Goal: Information Seeking & Learning: Find specific fact

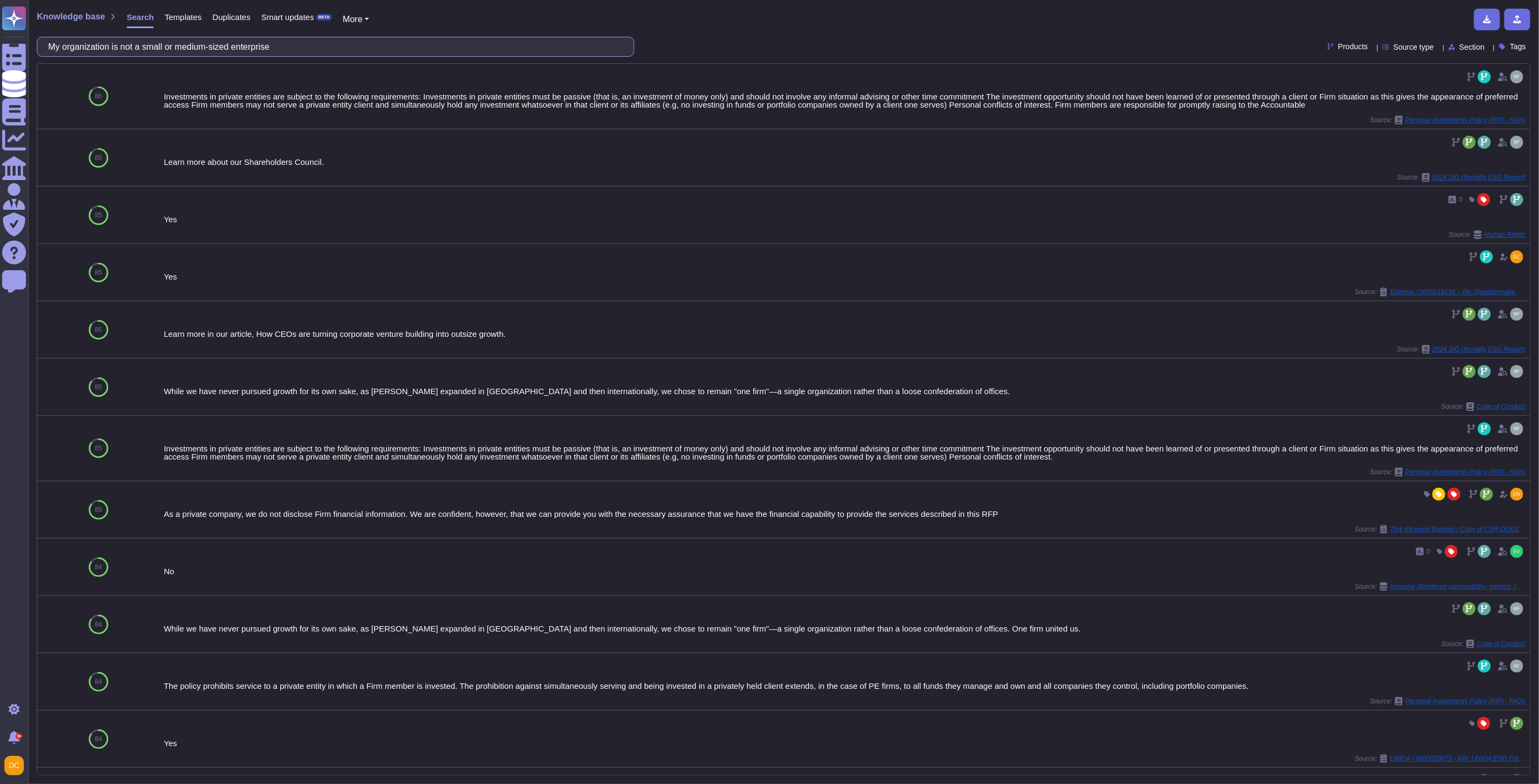
click at [172, 44] on input "My organization is not a small or medium-sized enterprise" at bounding box center [333, 47] width 580 height 19
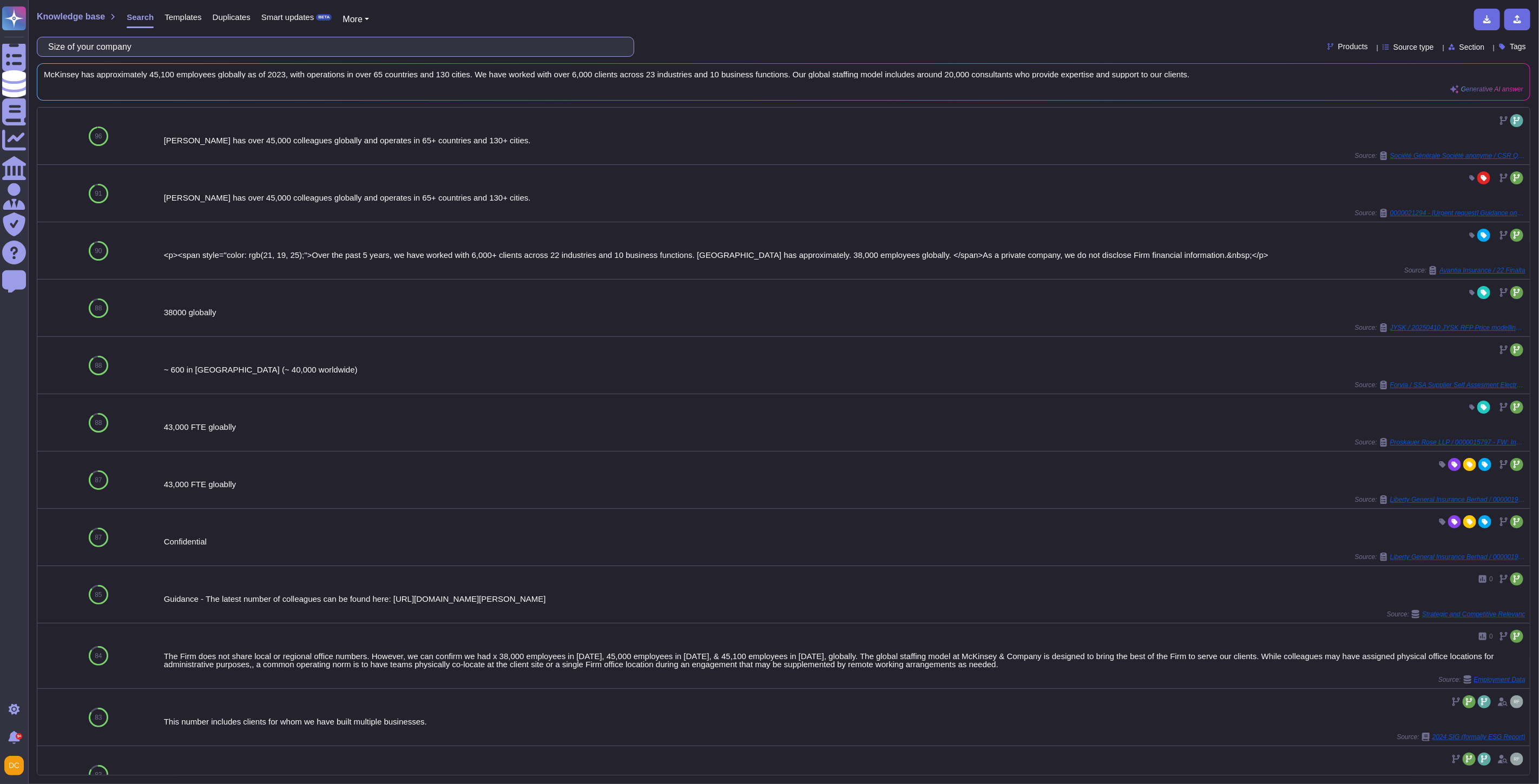
click at [201, 43] on input "Size of your company" at bounding box center [333, 47] width 580 height 19
paste input "BTi"
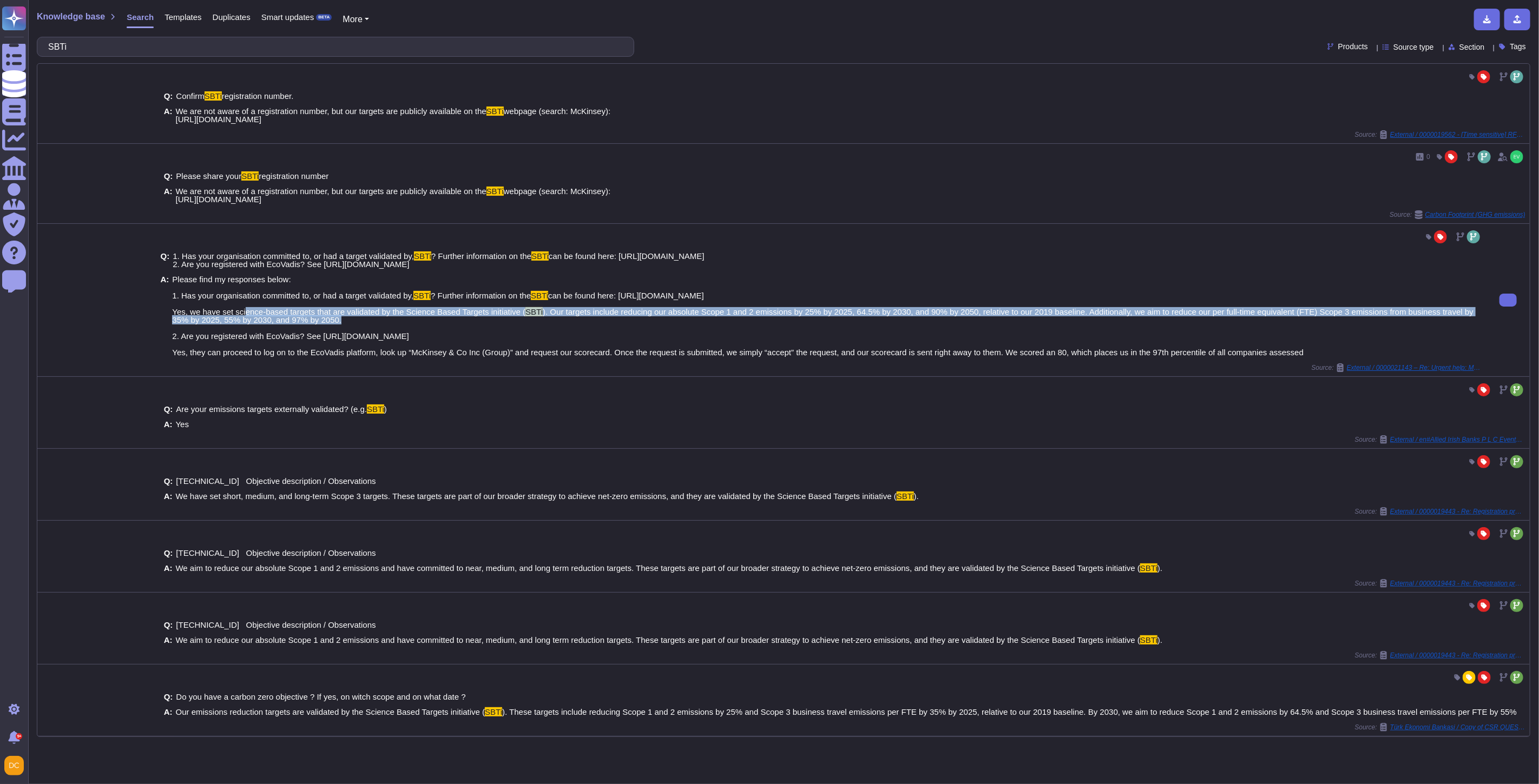
drag, startPoint x: 188, startPoint y: 309, endPoint x: 323, endPoint y: 318, distance: 135.3
click at [323, 318] on span "Please find my responses below: 1. Has your organisation committed to, or had a…" at bounding box center [827, 316] width 1310 height 81
copy span "we have set science-based targets that are validated by the Science Based Targe…"
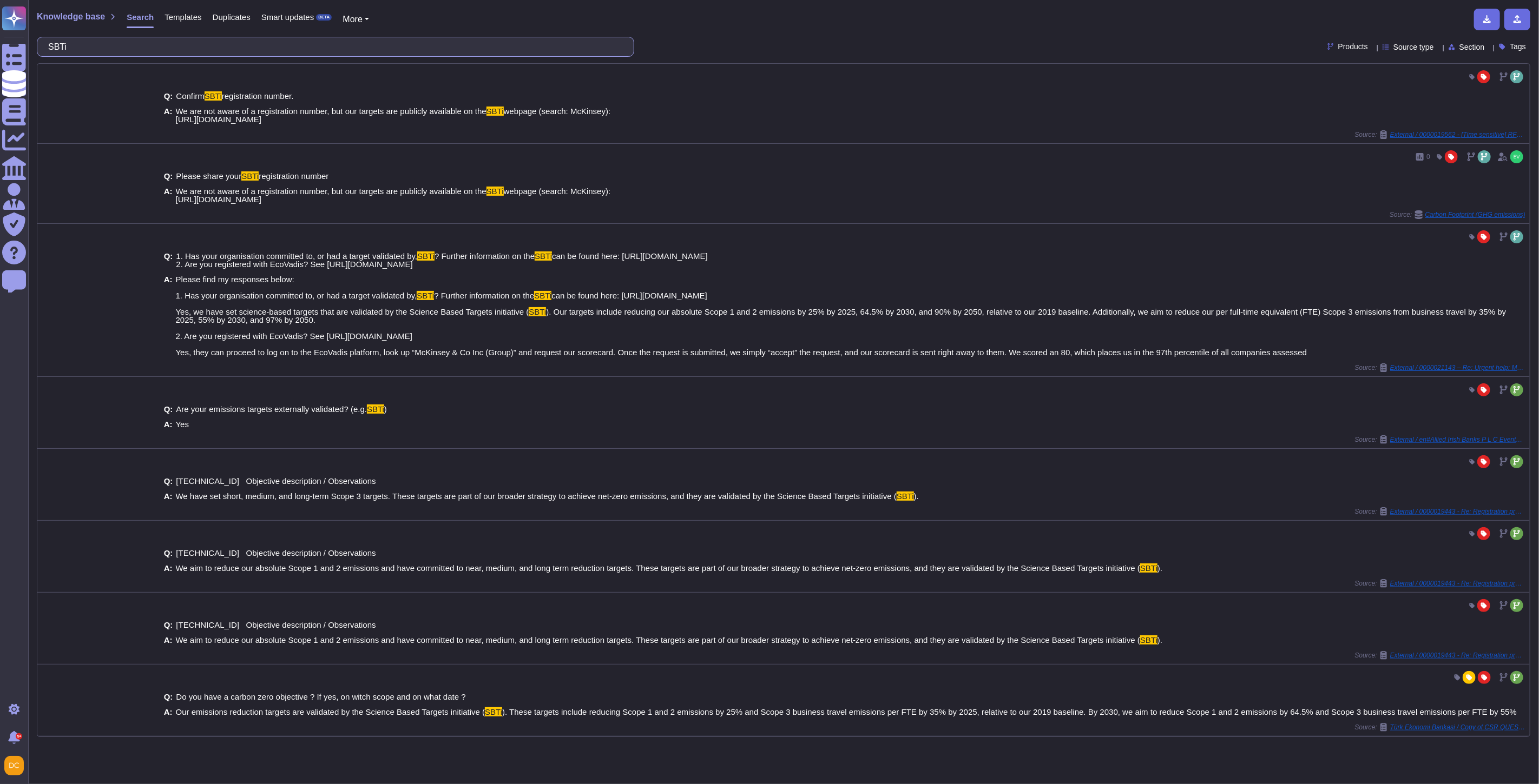
click at [194, 50] on input "SBTi" at bounding box center [333, 47] width 580 height 19
paste input "CSRD ([GEOGRAPHIC_DATA])"
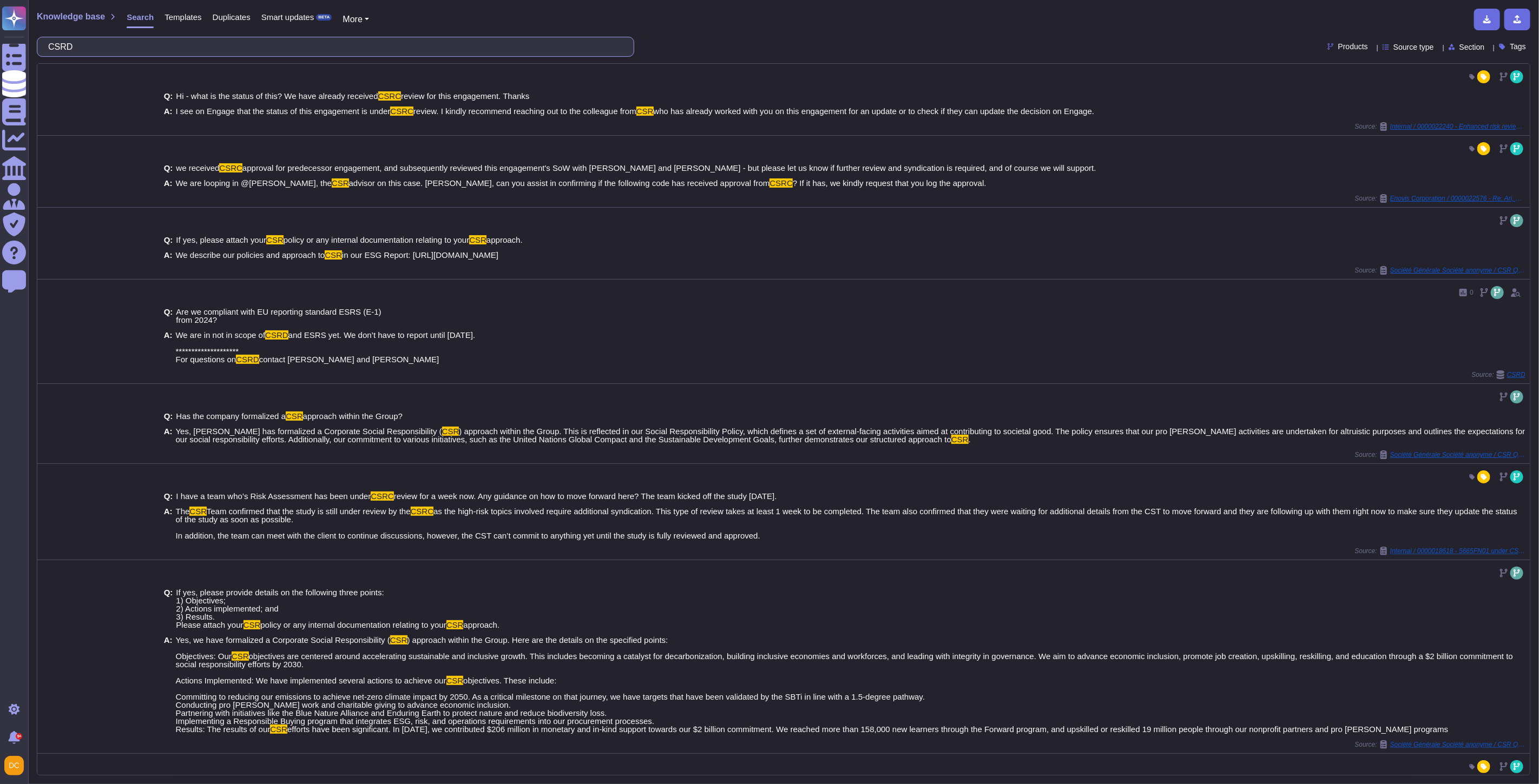
type input "CSRD"
click at [165, 47] on input "CSRD" at bounding box center [333, 47] width 580 height 19
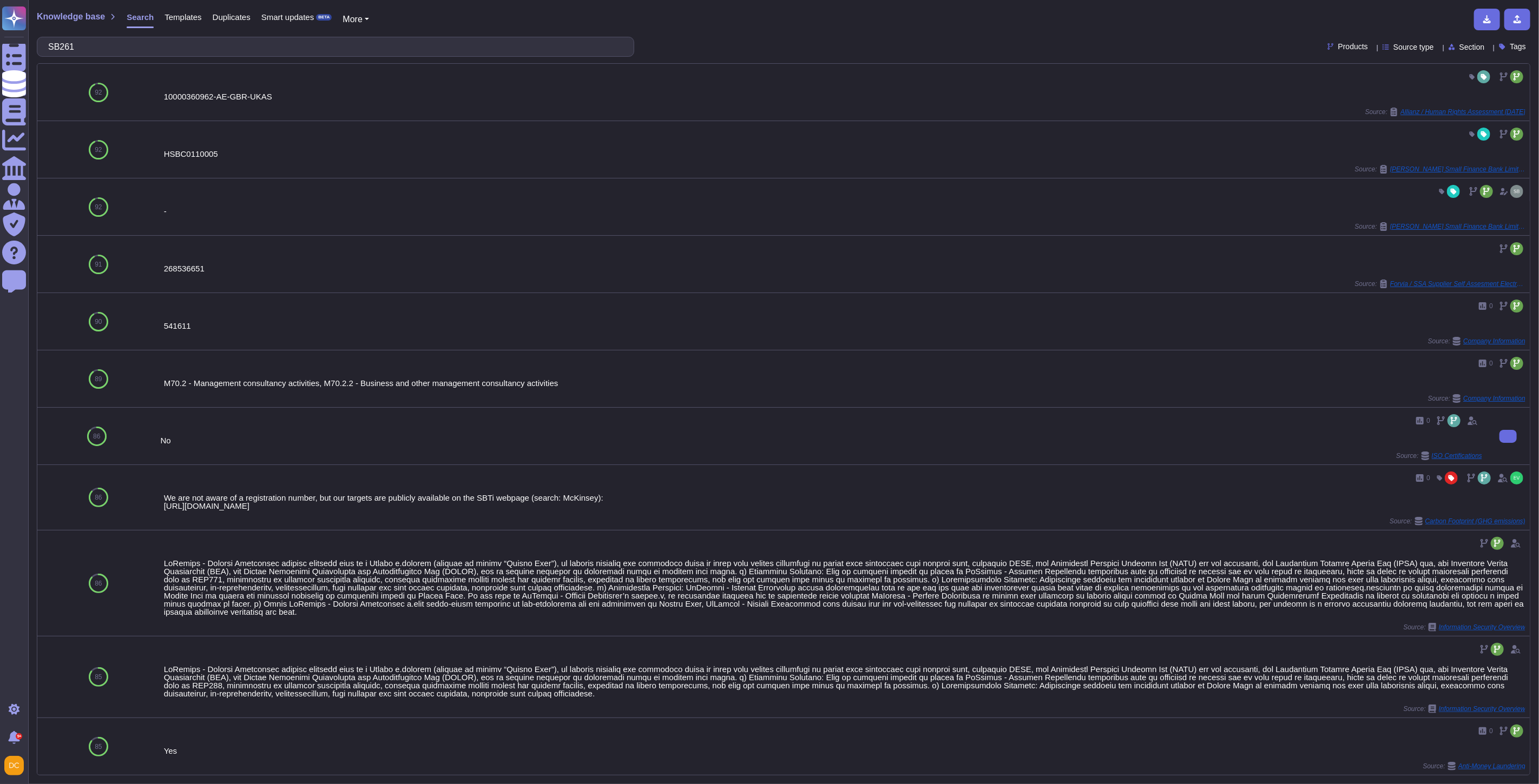
scroll to position [258, 0]
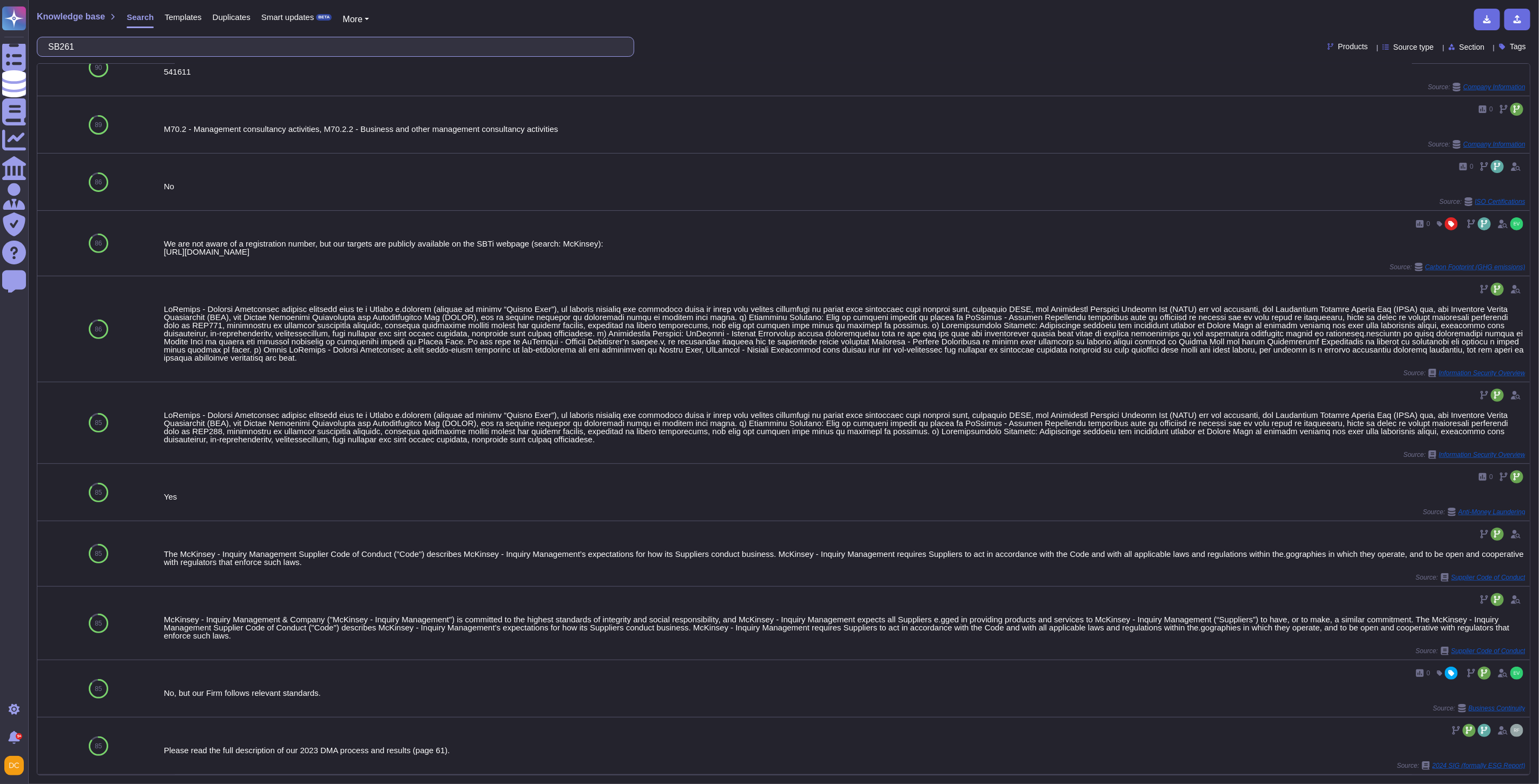
click at [442, 39] on input "SB261" at bounding box center [333, 47] width 580 height 19
paste input "Does your organization currently set and/or track KPIs related to sustainabilit…"
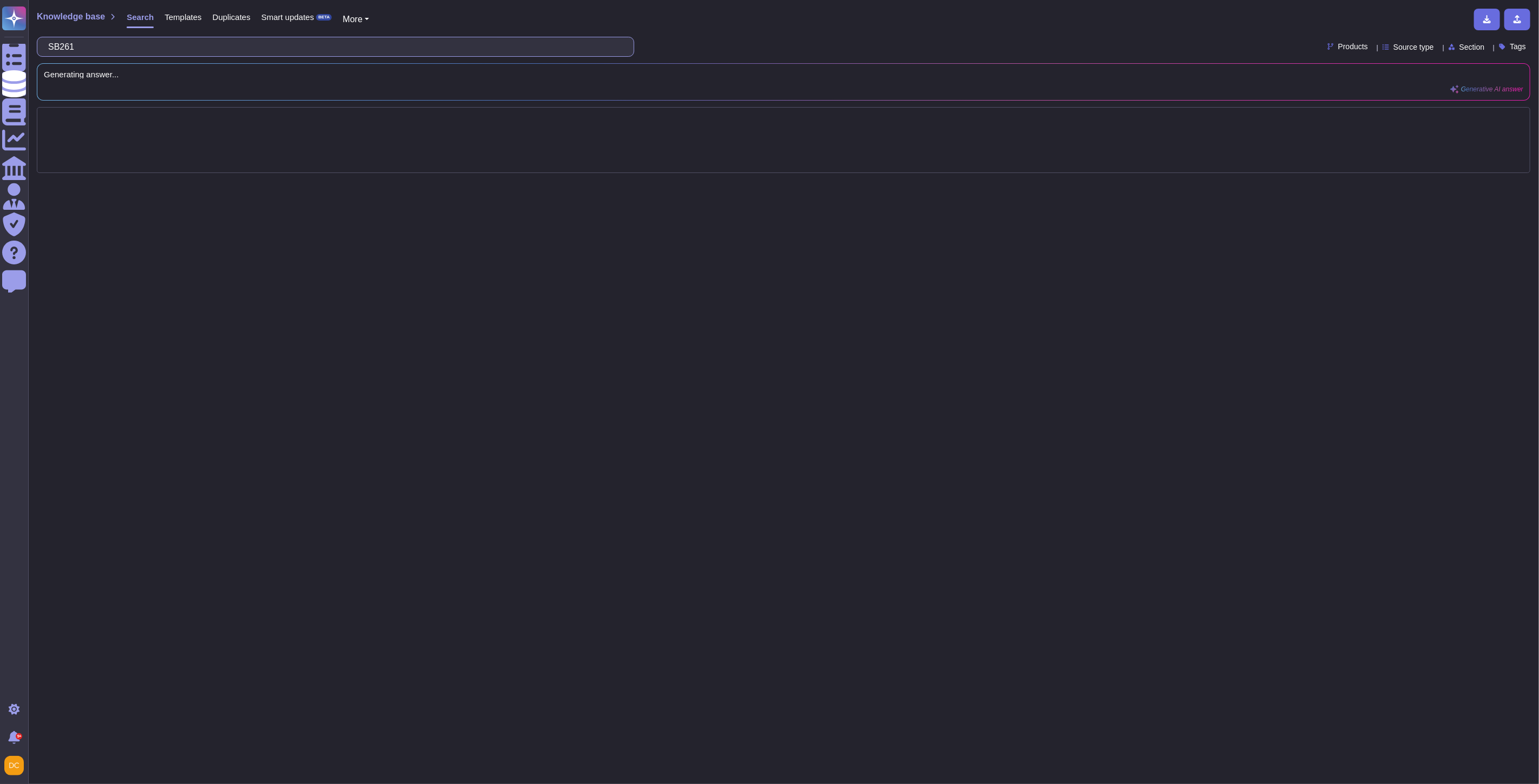
scroll to position [0, 0]
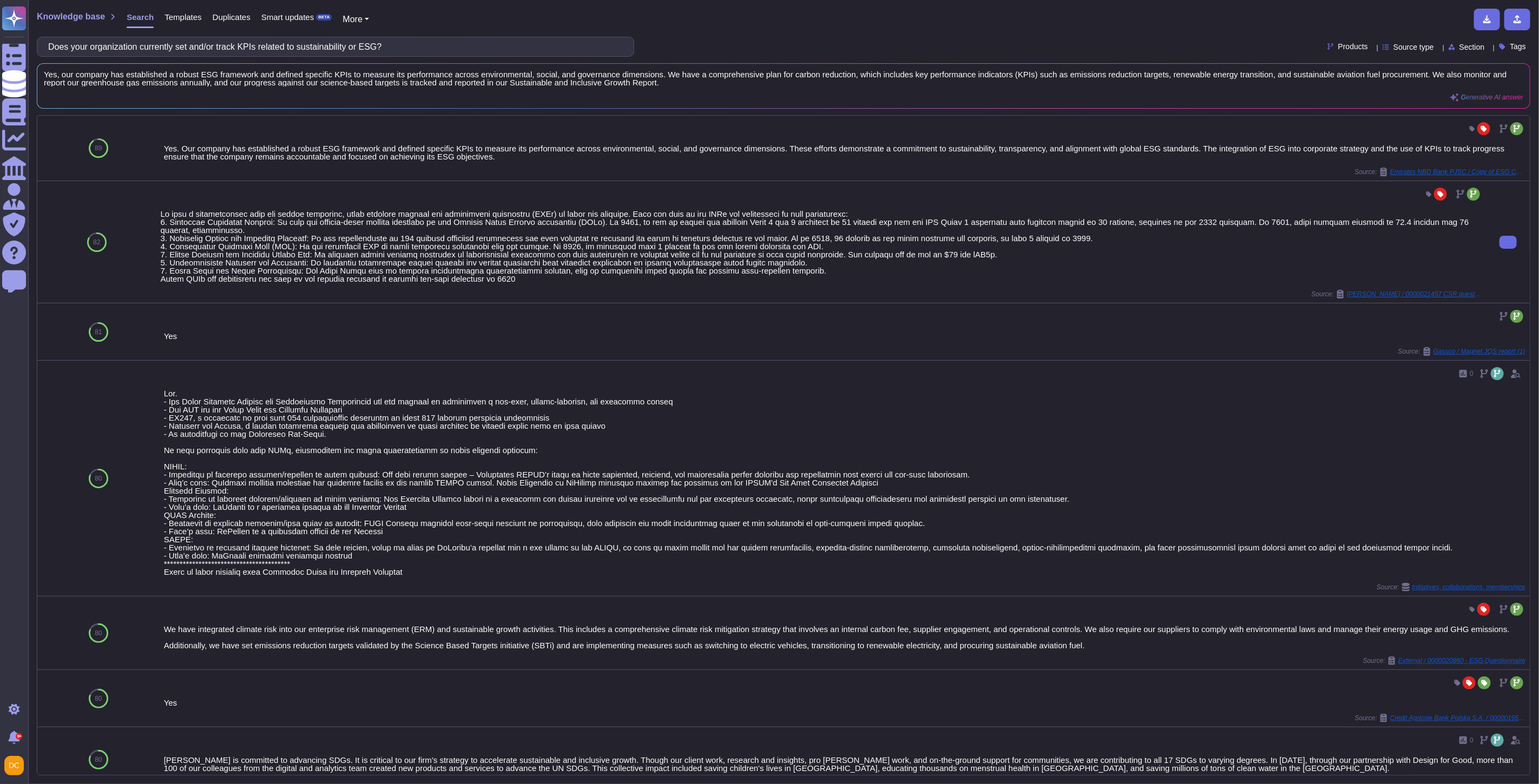
type input "Does your organization currently set and/or track KPIs related to sustainabilit…"
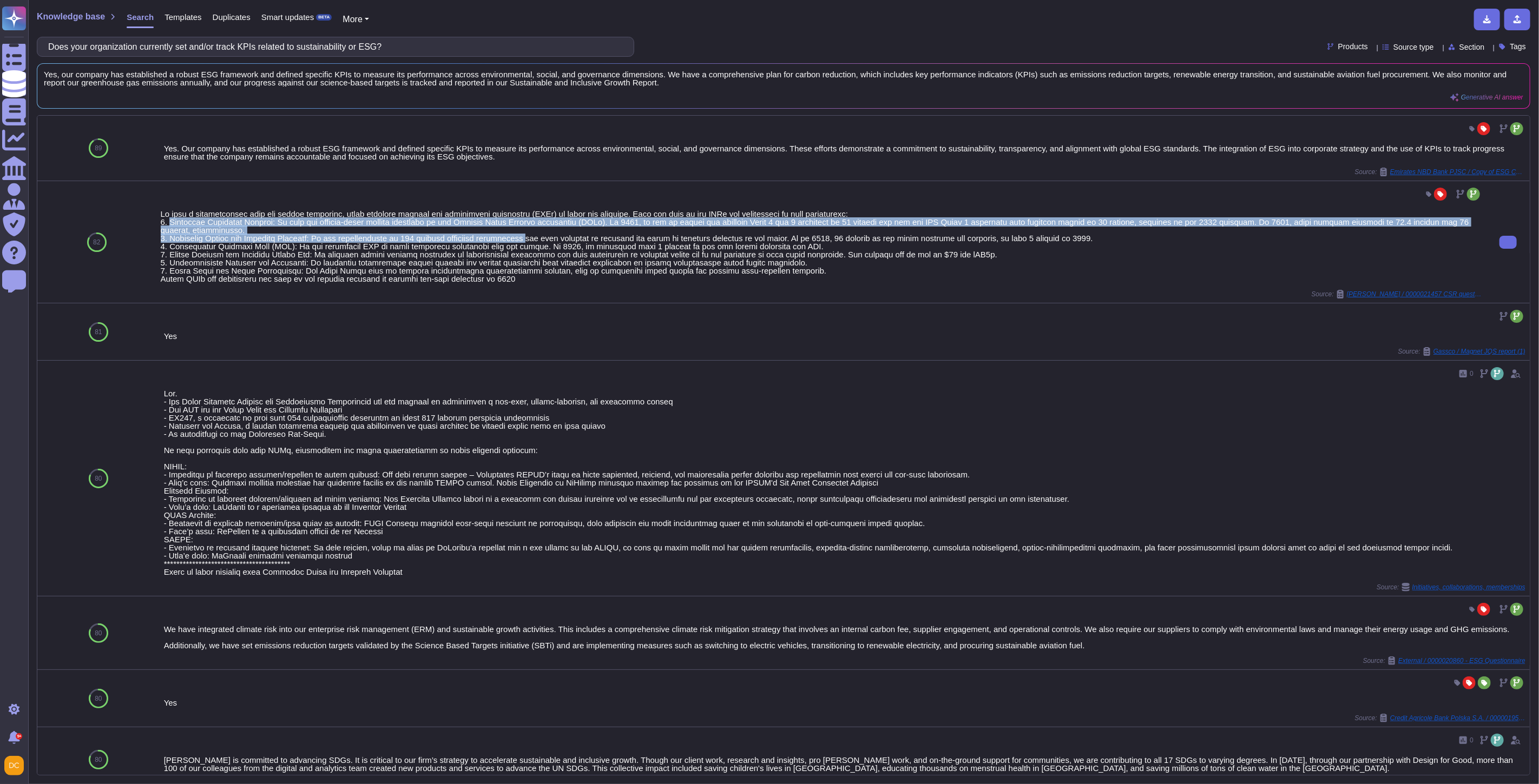
drag, startPoint x: 170, startPoint y: 220, endPoint x: 516, endPoint y: 232, distance: 346.2
click at [516, 232] on div at bounding box center [821, 246] width 1322 height 73
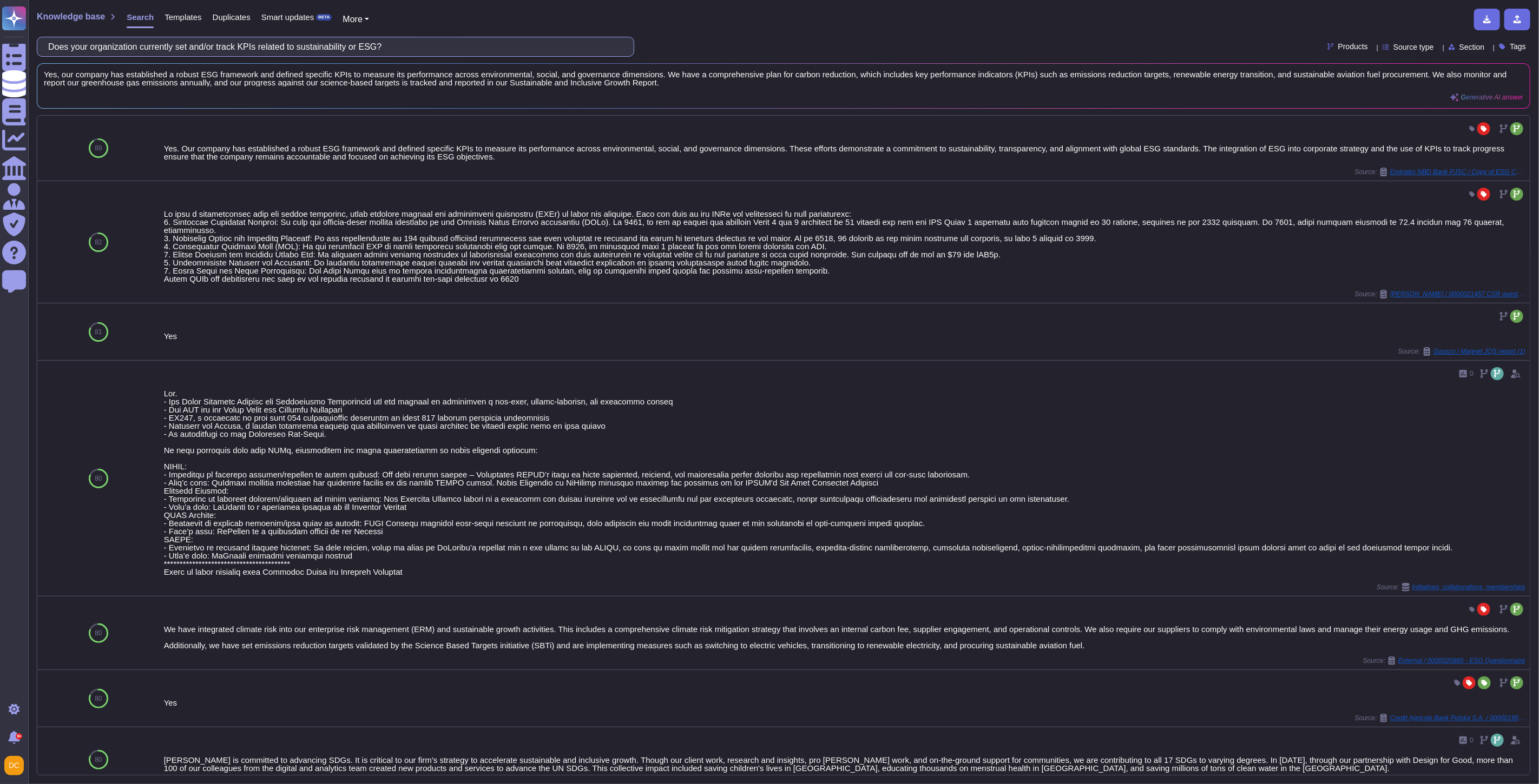
click at [246, 50] on input "Does your organization currently set and/or track KPIs related to sustainabilit…" at bounding box center [333, 47] width 580 height 19
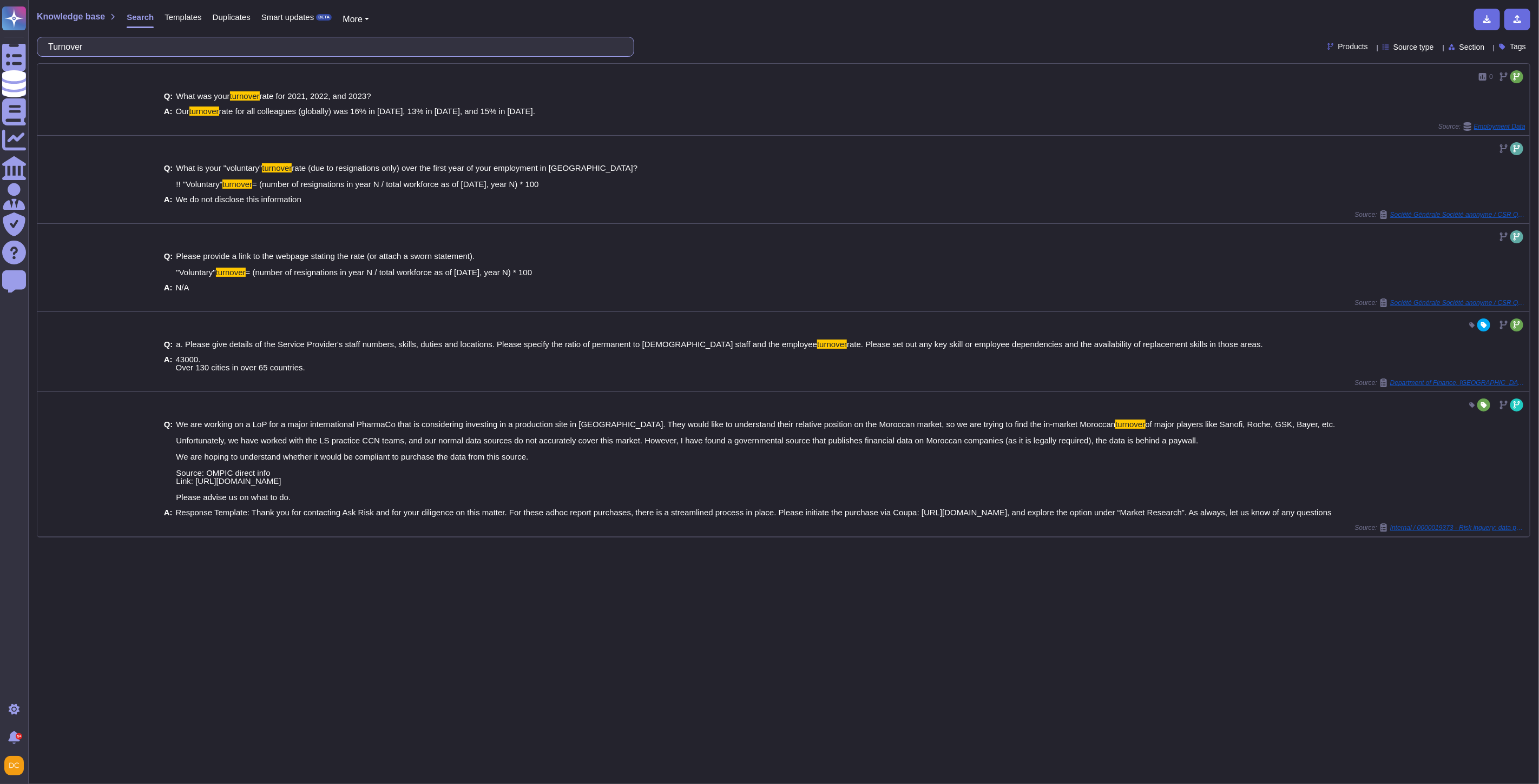
click at [131, 44] on input "Turnover" at bounding box center [333, 47] width 580 height 19
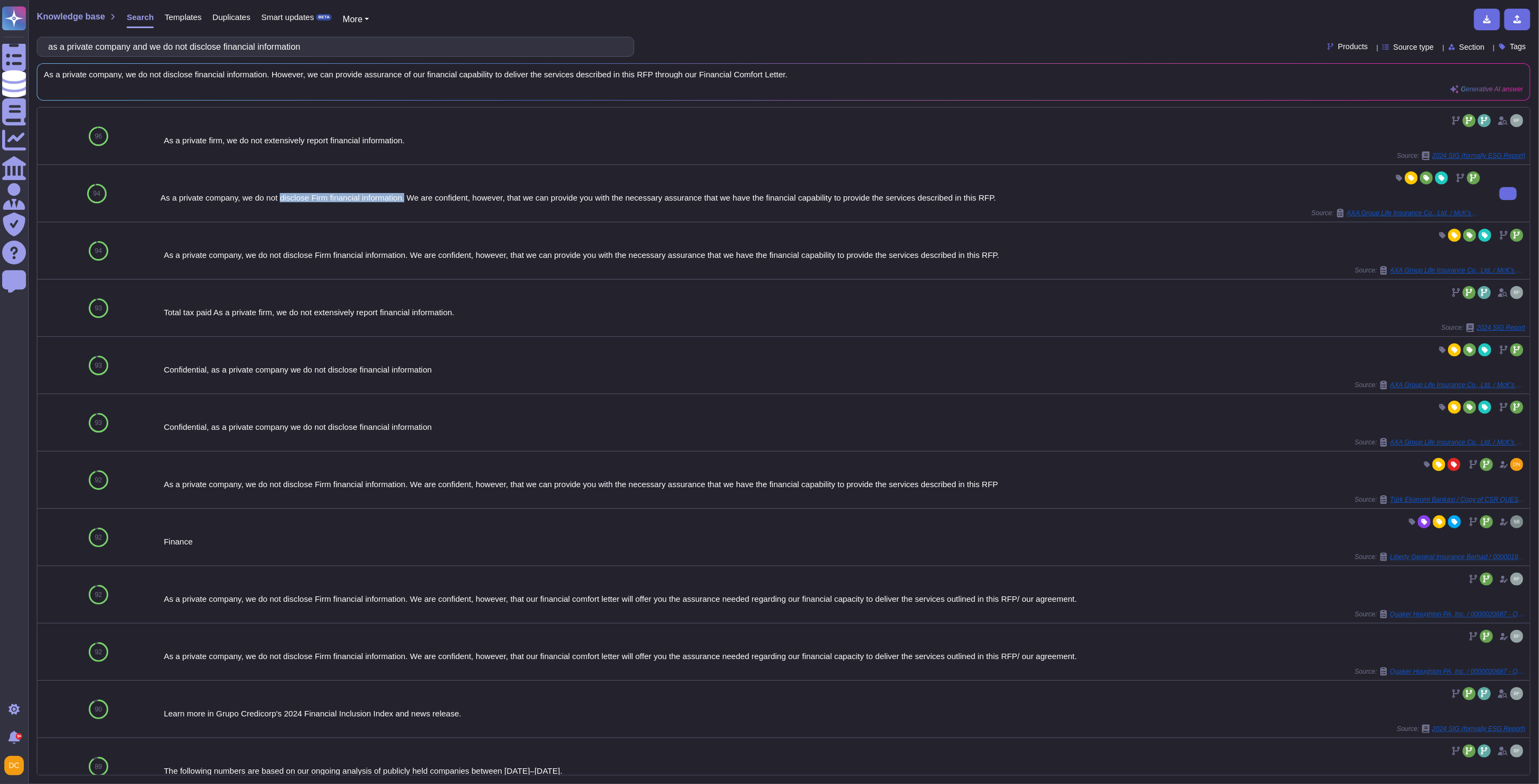
drag, startPoint x: 403, startPoint y: 198, endPoint x: 278, endPoint y: 195, distance: 125.0
click at [278, 195] on div "As a private company, we do not disclose Firm financial information. We are con…" at bounding box center [821, 198] width 1322 height 8
click at [140, 288] on div "93" at bounding box center [96, 308] width 119 height 57
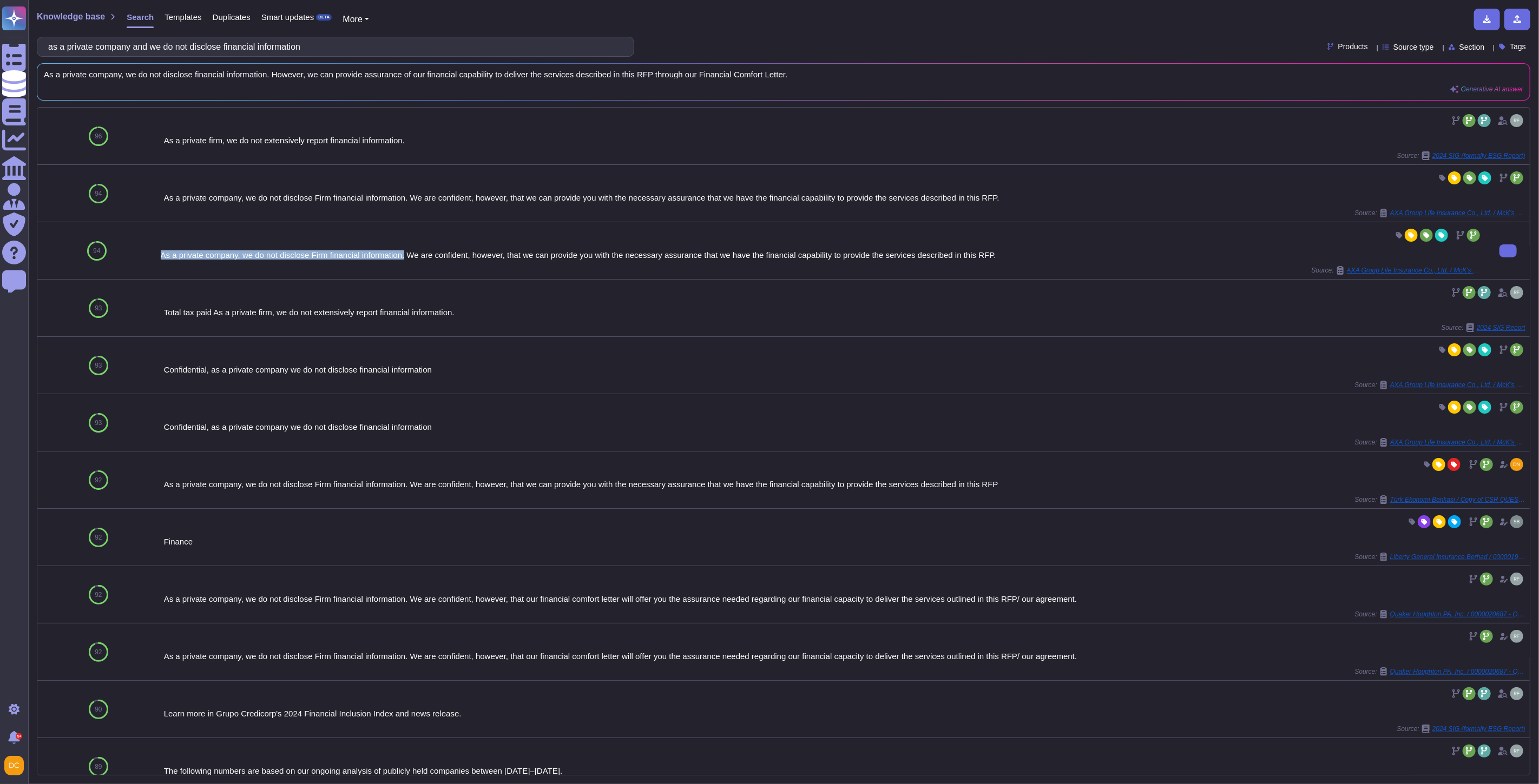
drag, startPoint x: 158, startPoint y: 257, endPoint x: 404, endPoint y: 253, distance: 246.0
click at [404, 253] on div "As a private company, we do not disclose Firm financial information. We are con…" at bounding box center [821, 250] width 1330 height 57
copy div "As a private company, we do not disclose Firm financial information."
click at [192, 48] on input "as a private company and we do not disclose financial information" at bounding box center [333, 47] width 580 height 19
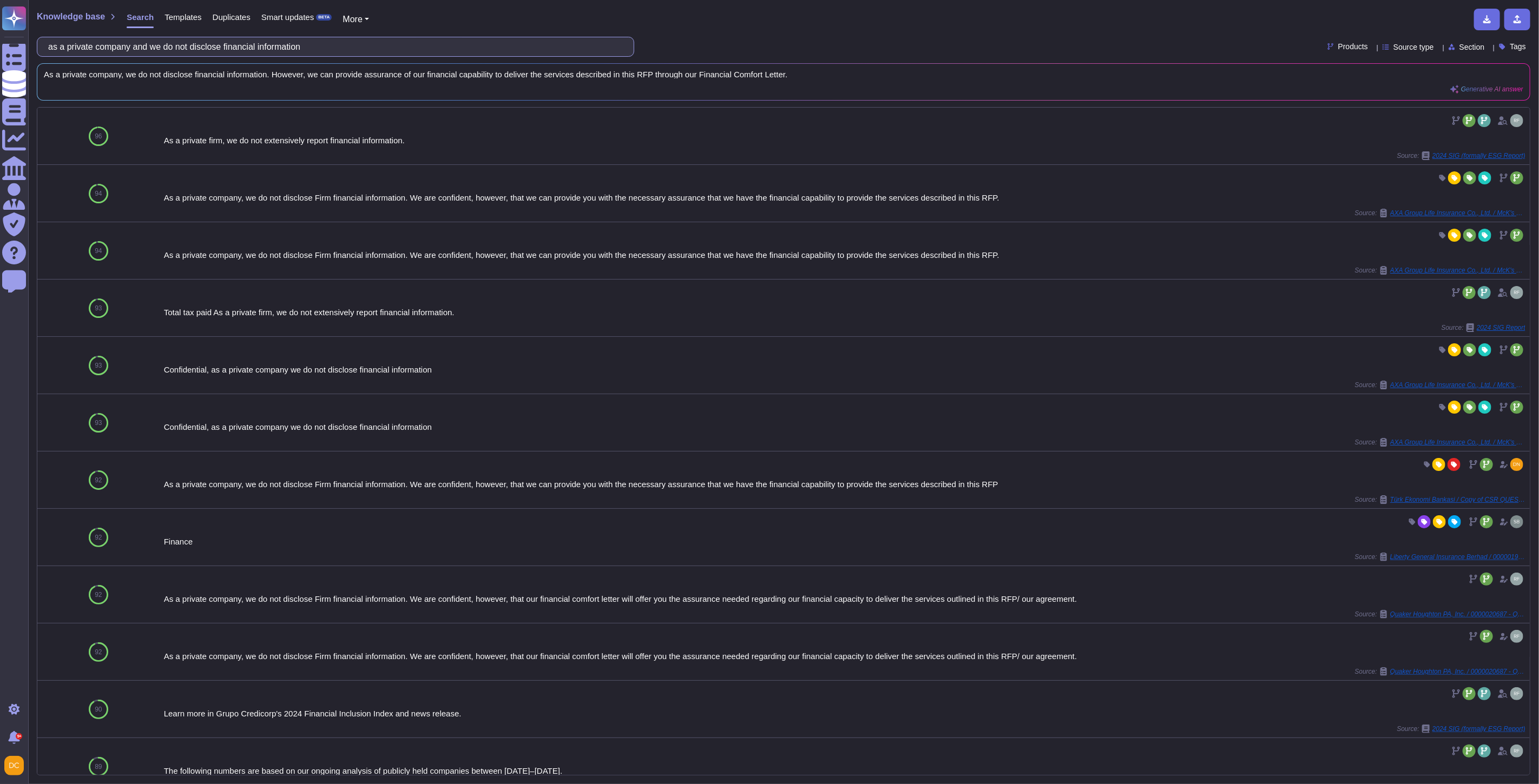
click at [192, 48] on input "as a private company and we do not disclose financial information" at bounding box center [333, 47] width 580 height 19
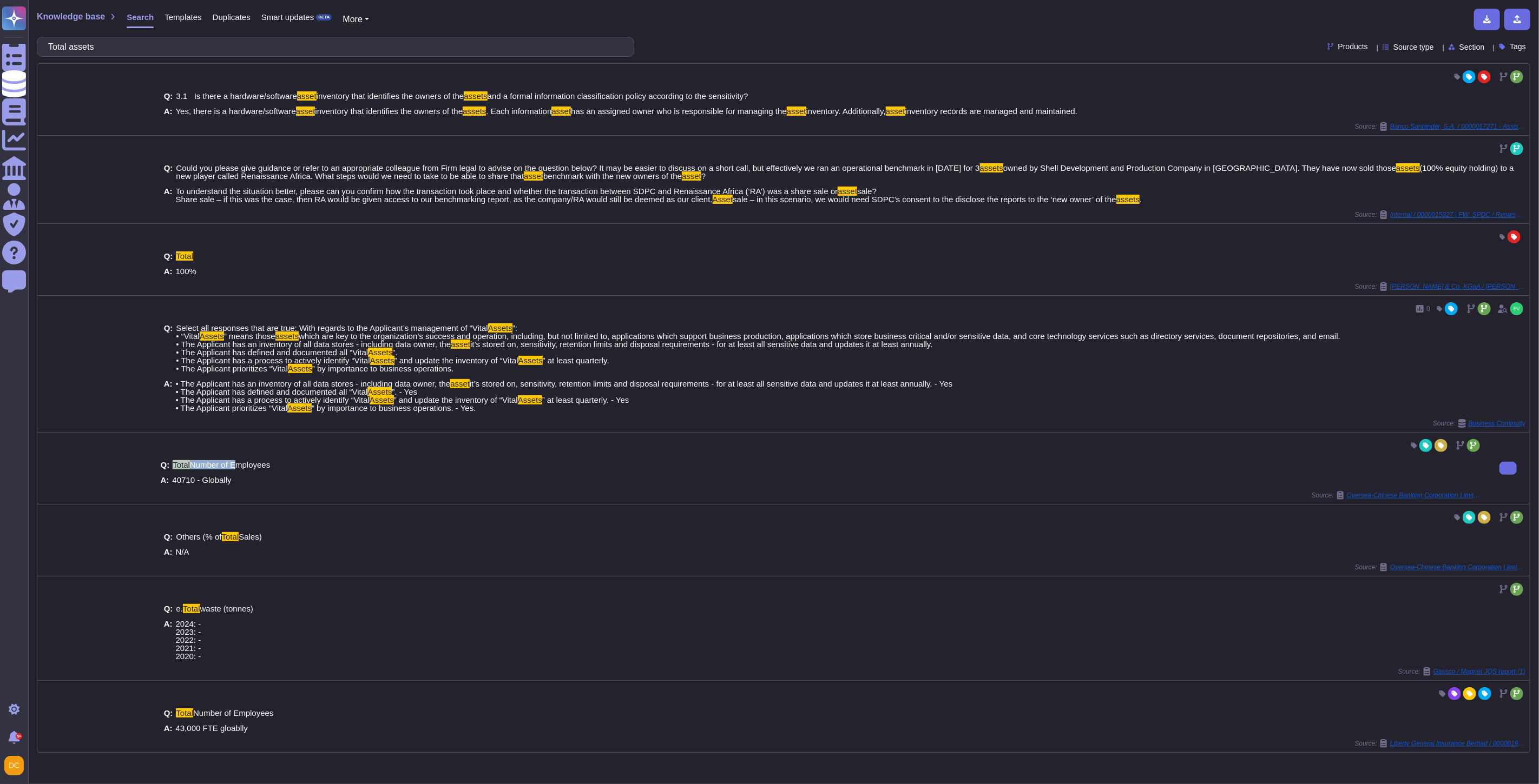
drag, startPoint x: 231, startPoint y: 468, endPoint x: 169, endPoint y: 468, distance: 62.0
click at [169, 468] on div "Q: Total Number of Employees A: 40710 - Globally" at bounding box center [821, 473] width 1322 height 37
copy div "Total Number of"
click at [69, 42] on input "Total assets" at bounding box center [333, 47] width 580 height 19
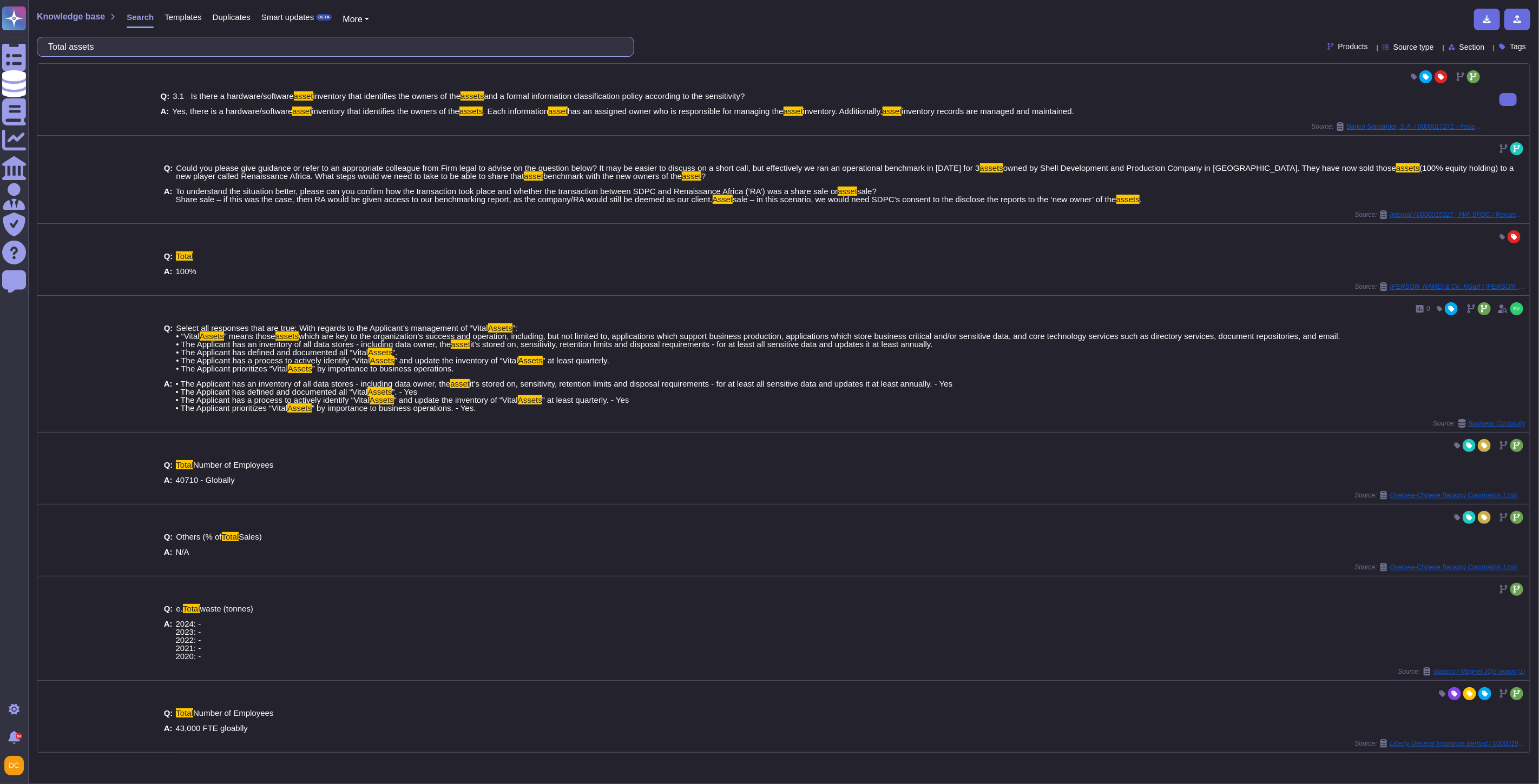
paste input "Total Number of"
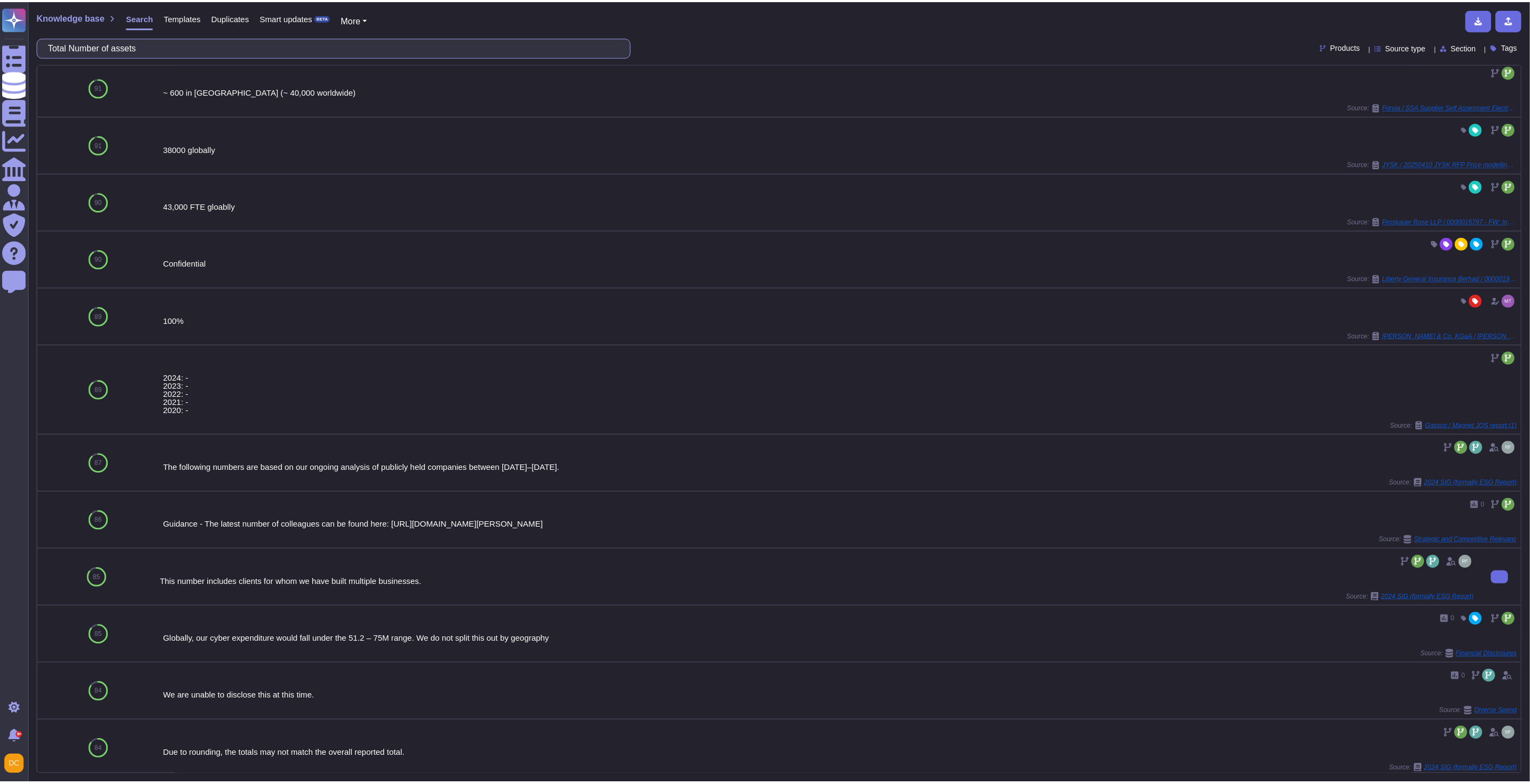
scroll to position [180, 0]
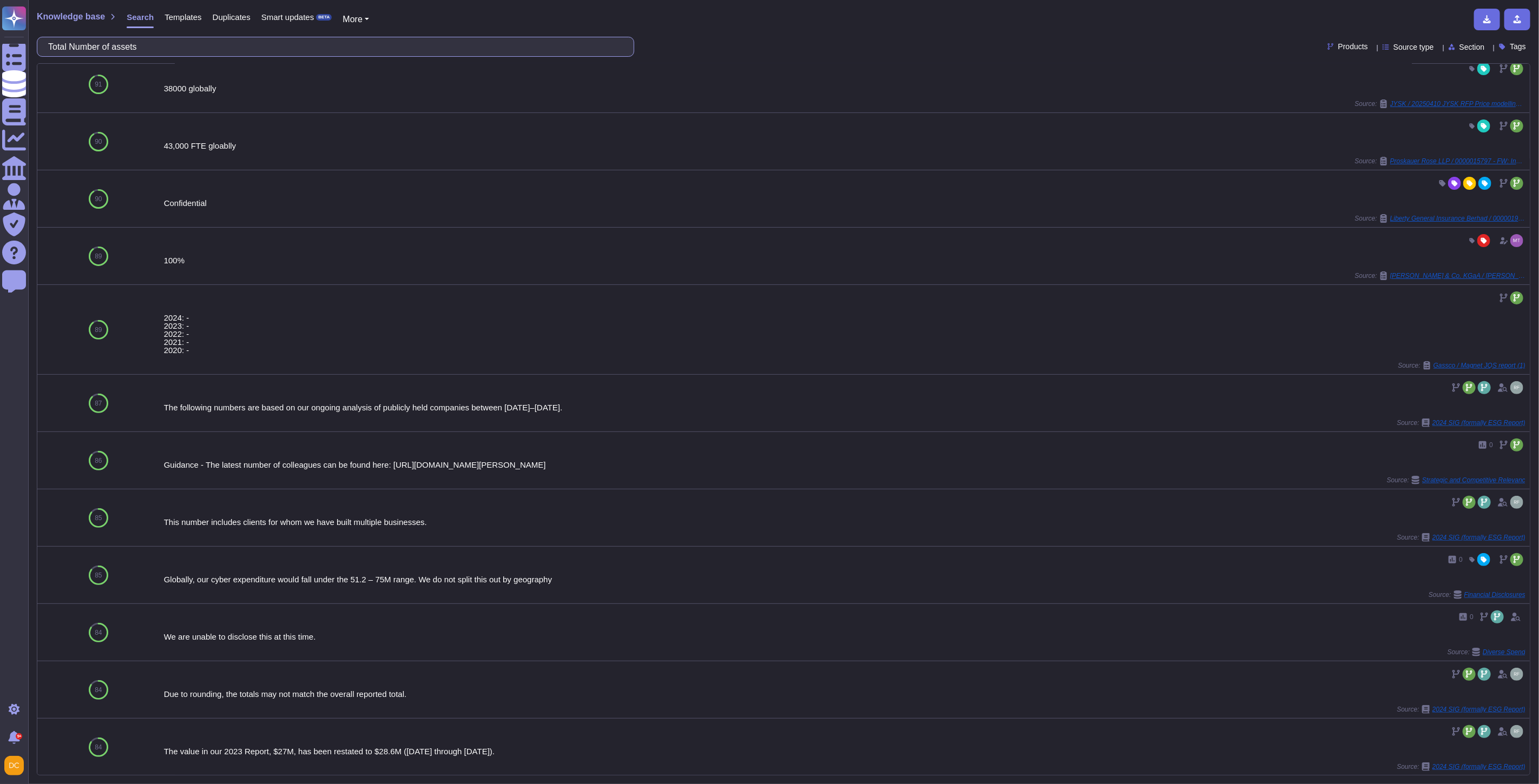
click at [131, 47] on input "Total Number of assets" at bounding box center [333, 47] width 580 height 19
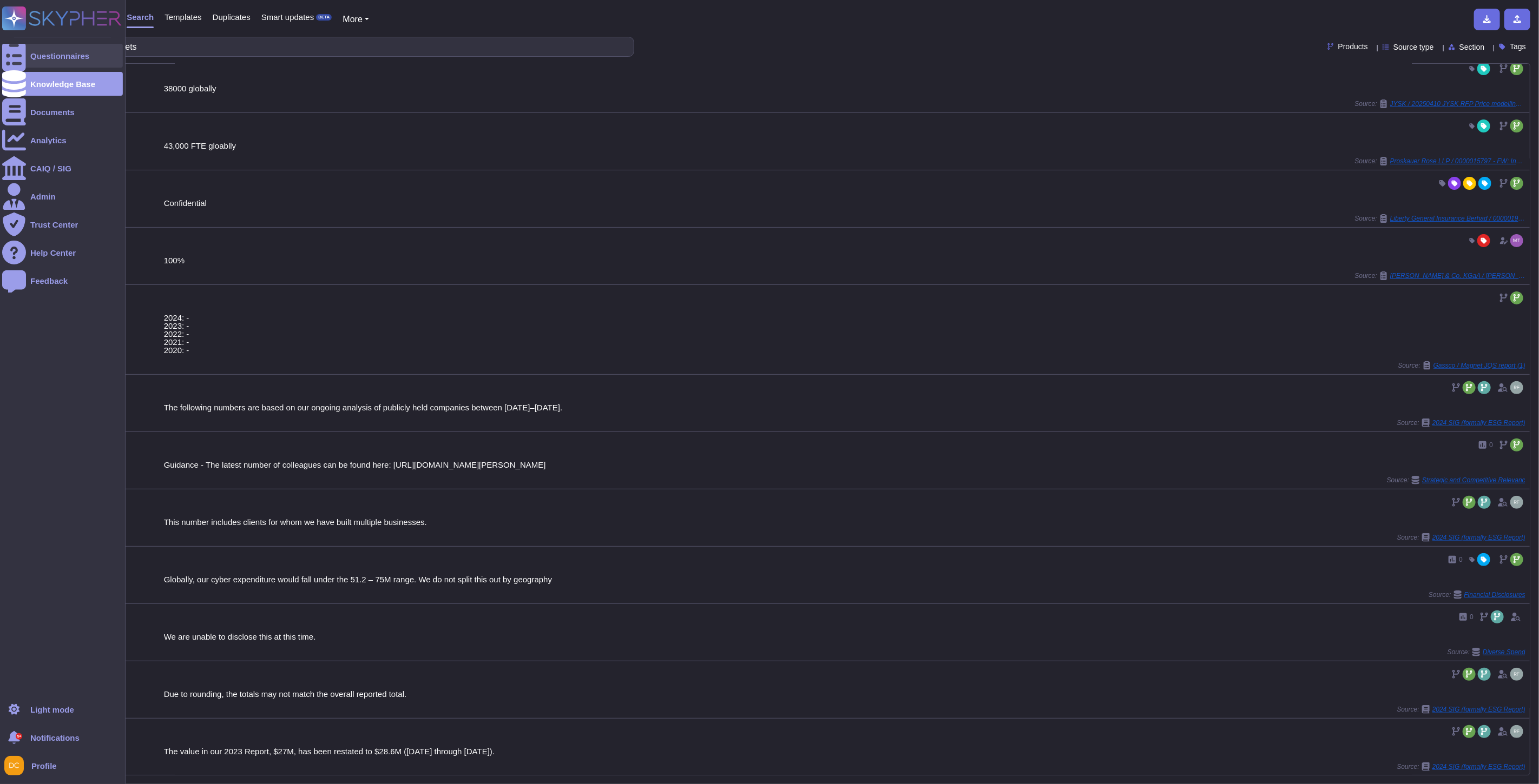
type input "Total Number of assets"
click at [54, 58] on div "Questionnaires" at bounding box center [60, 56] width 59 height 8
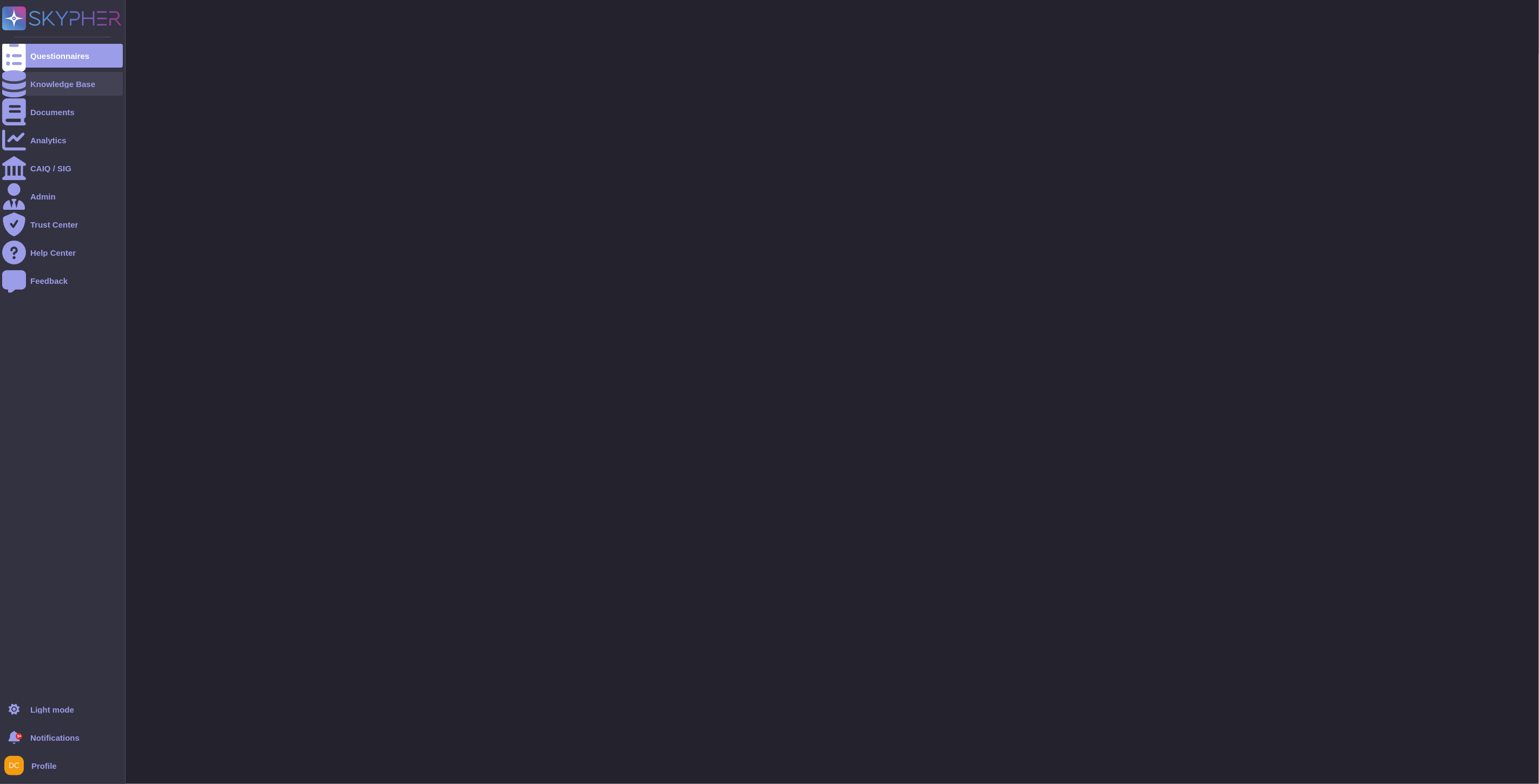
click at [12, 80] on icon at bounding box center [14, 84] width 24 height 27
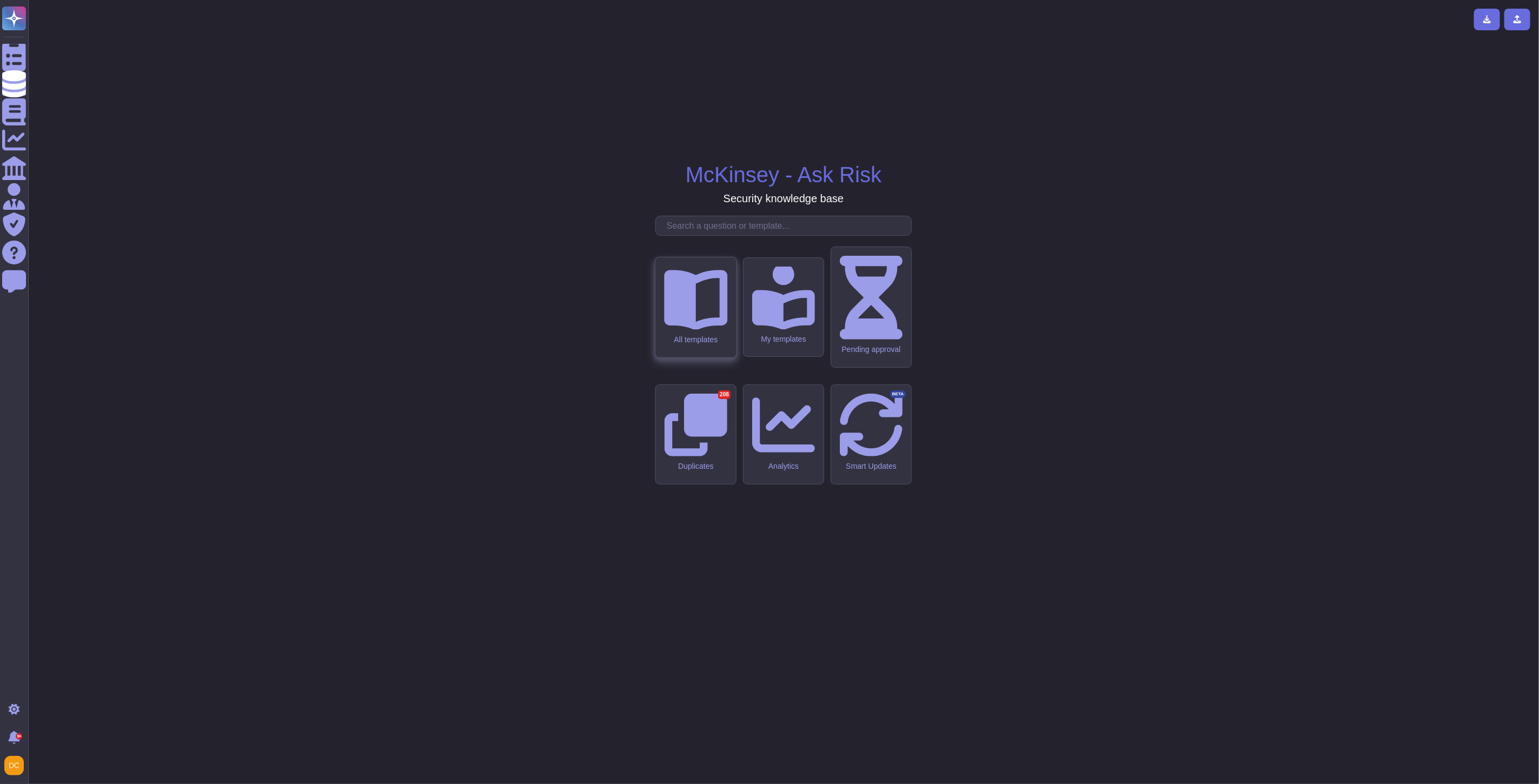
click at [698, 330] on icon at bounding box center [695, 298] width 63 height 63
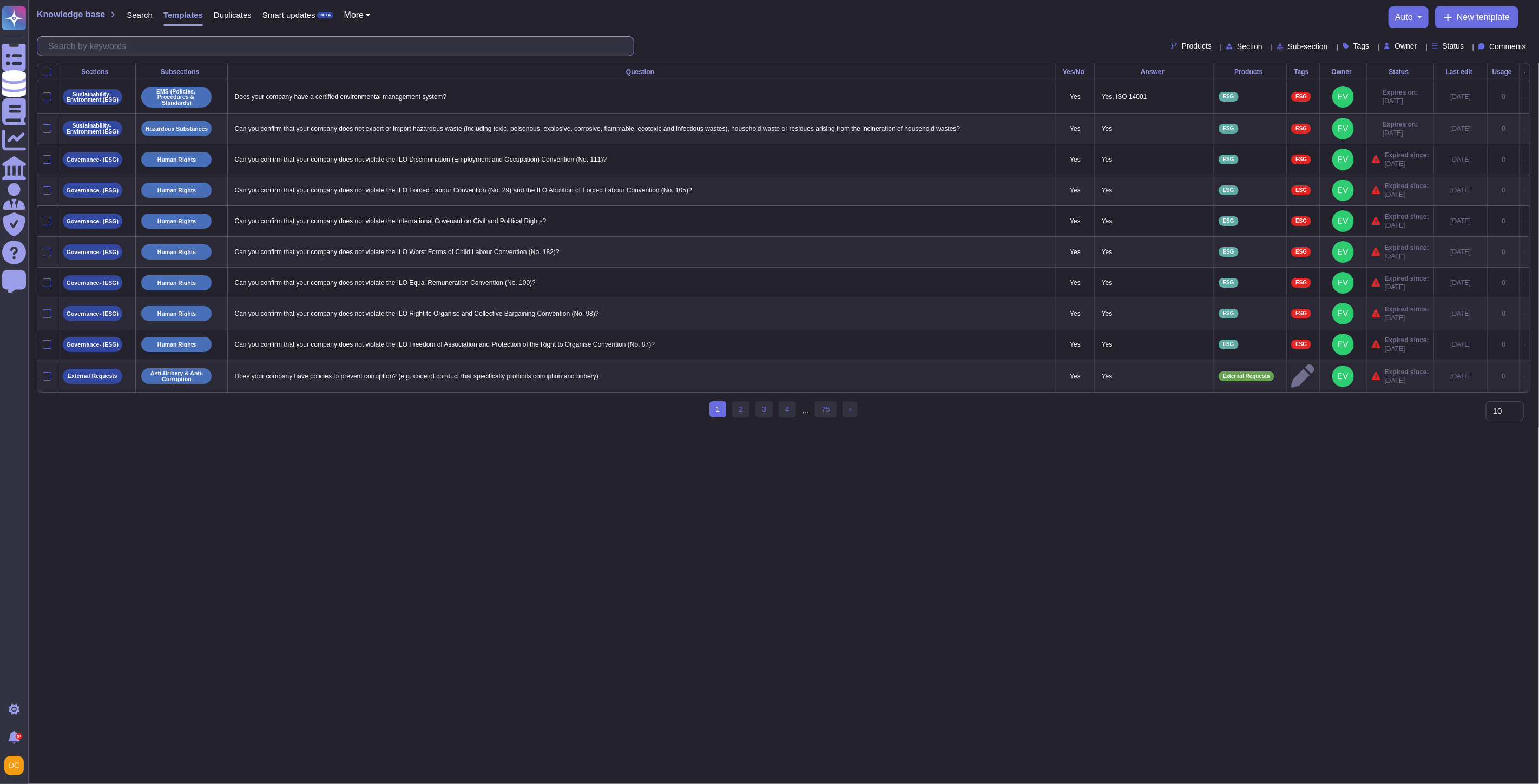
click at [136, 51] on input "text" at bounding box center [338, 47] width 591 height 19
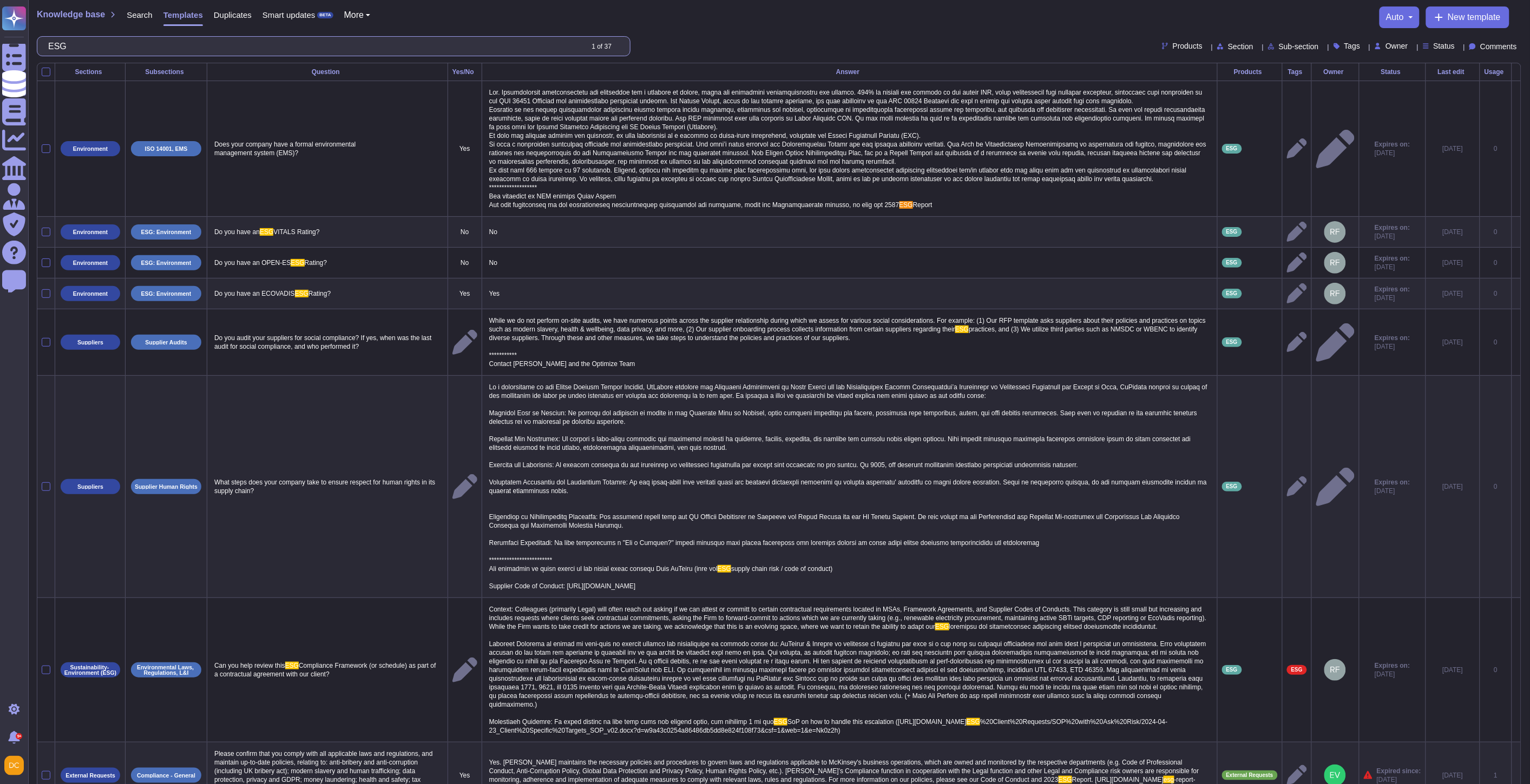
type input "ESG"
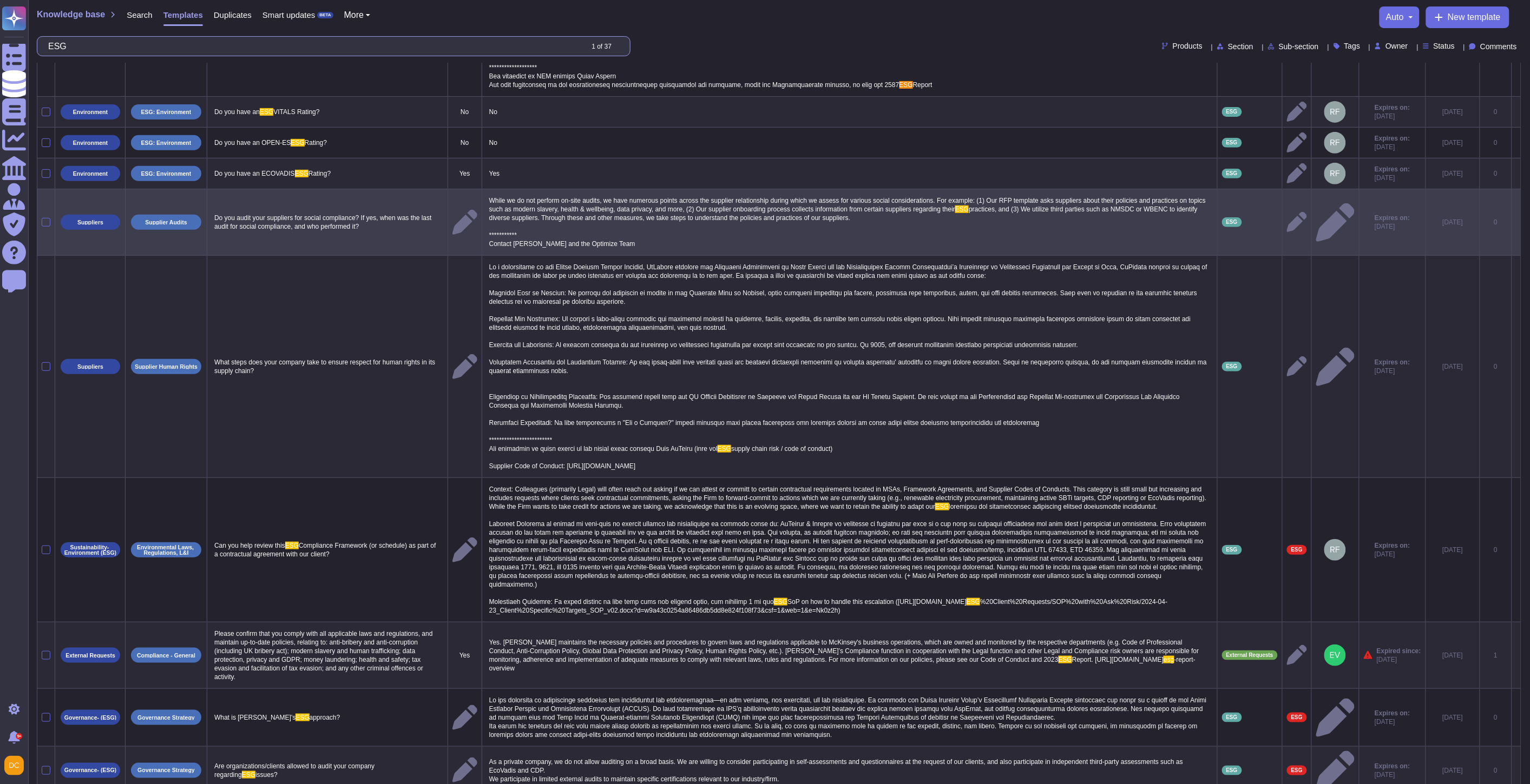
scroll to position [167, 0]
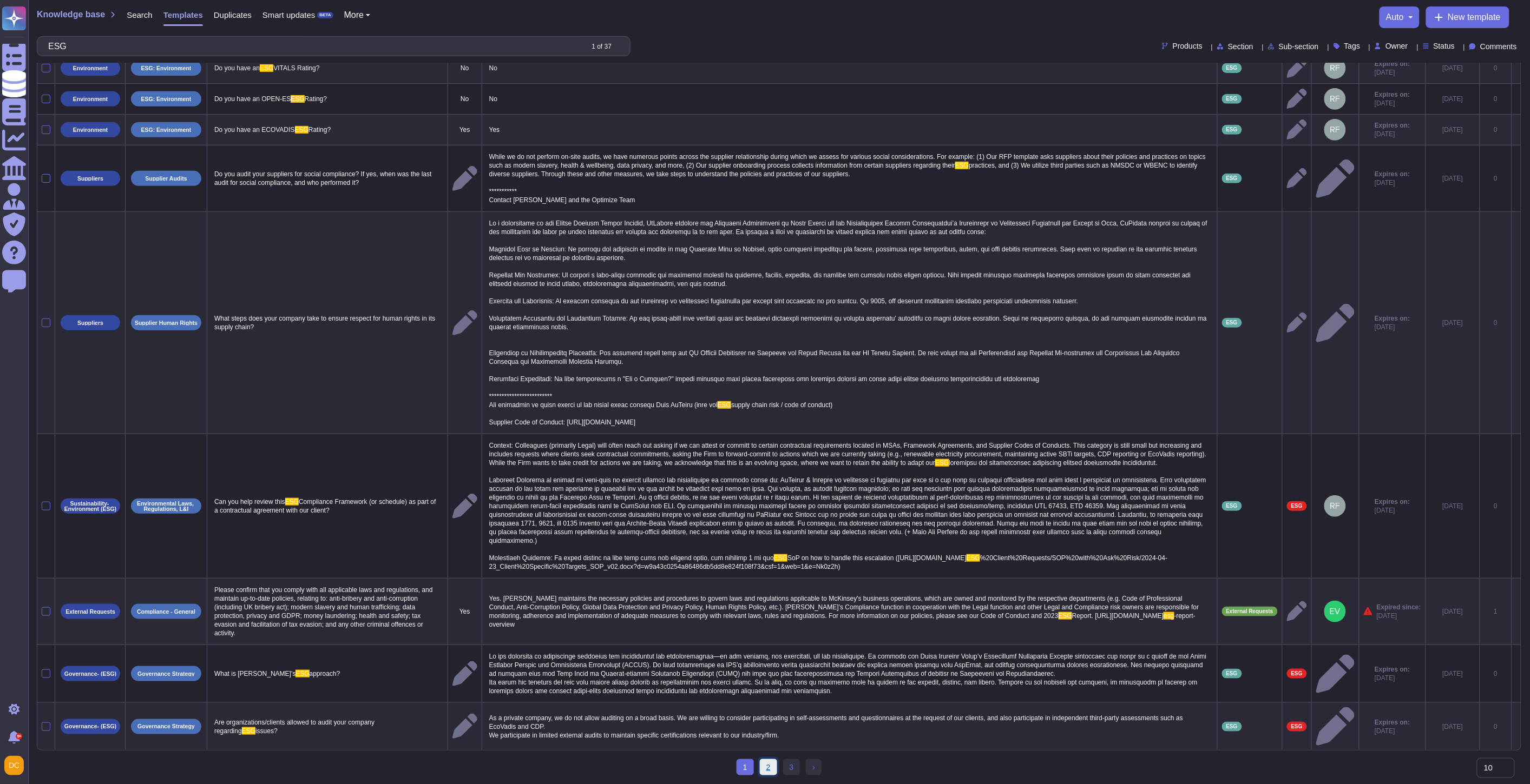
click at [763, 764] on link "2" at bounding box center [768, 767] width 17 height 16
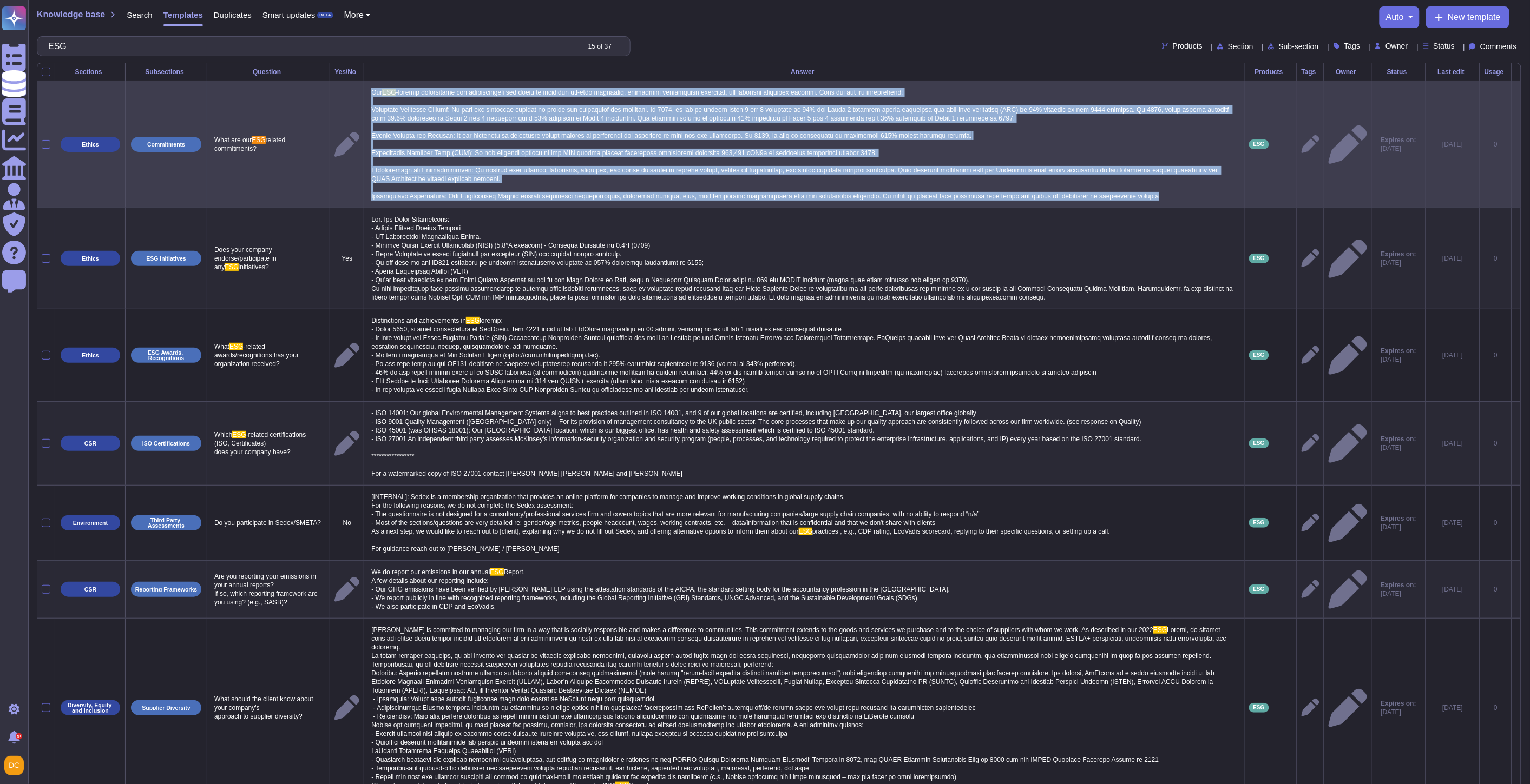
drag, startPoint x: 376, startPoint y: 90, endPoint x: 1146, endPoint y: 196, distance: 777.3
click at [1146, 196] on p "Our ESG" at bounding box center [804, 144] width 871 height 118
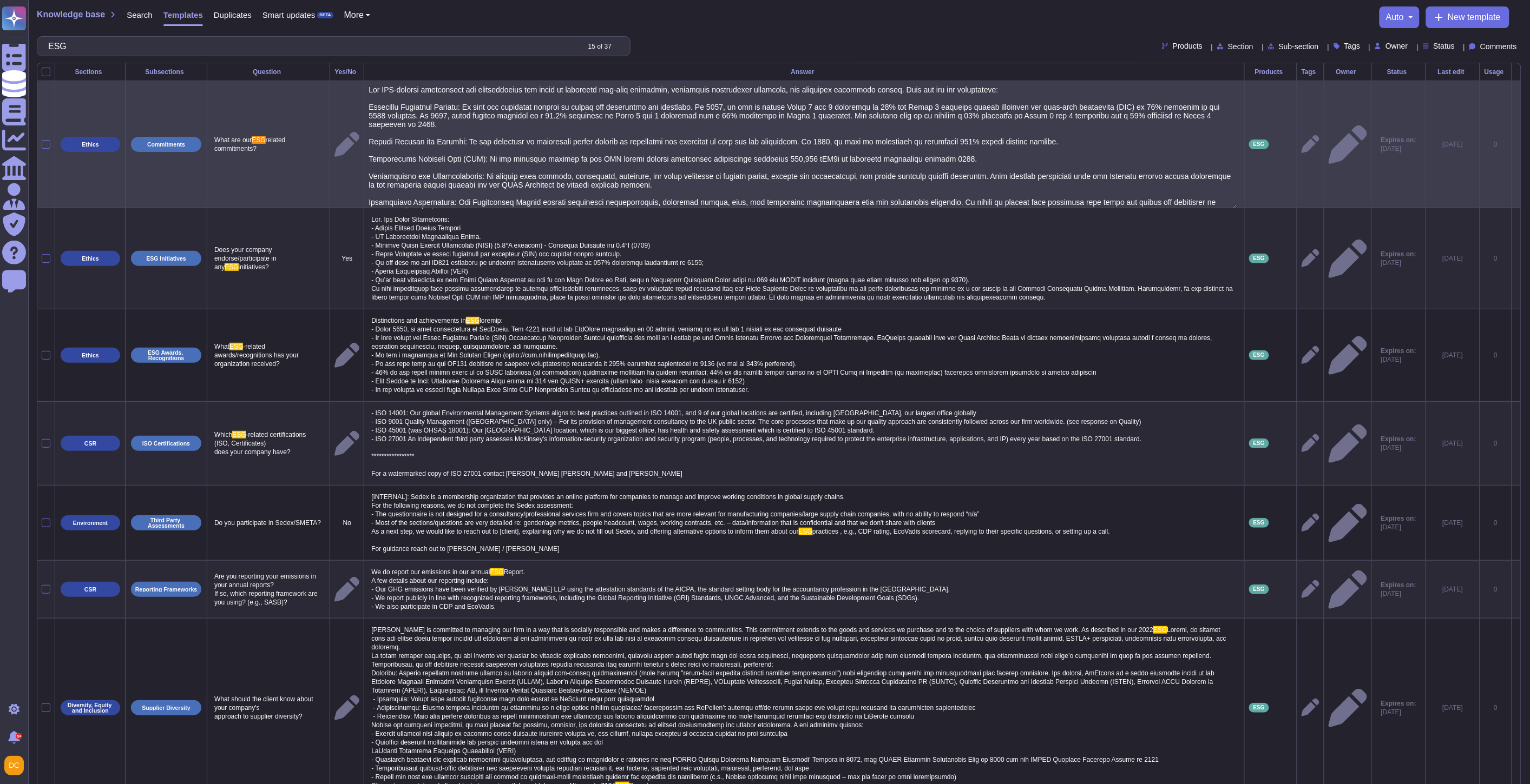
type textarea "Our ESG-related commitments are comprehensive and focus on achieving net-zero e…"
click at [885, 142] on textarea at bounding box center [803, 147] width 869 height 124
drag, startPoint x: 477, startPoint y: 198, endPoint x: 370, endPoint y: 89, distance: 152.7
click at [370, 89] on td at bounding box center [805, 144] width 881 height 127
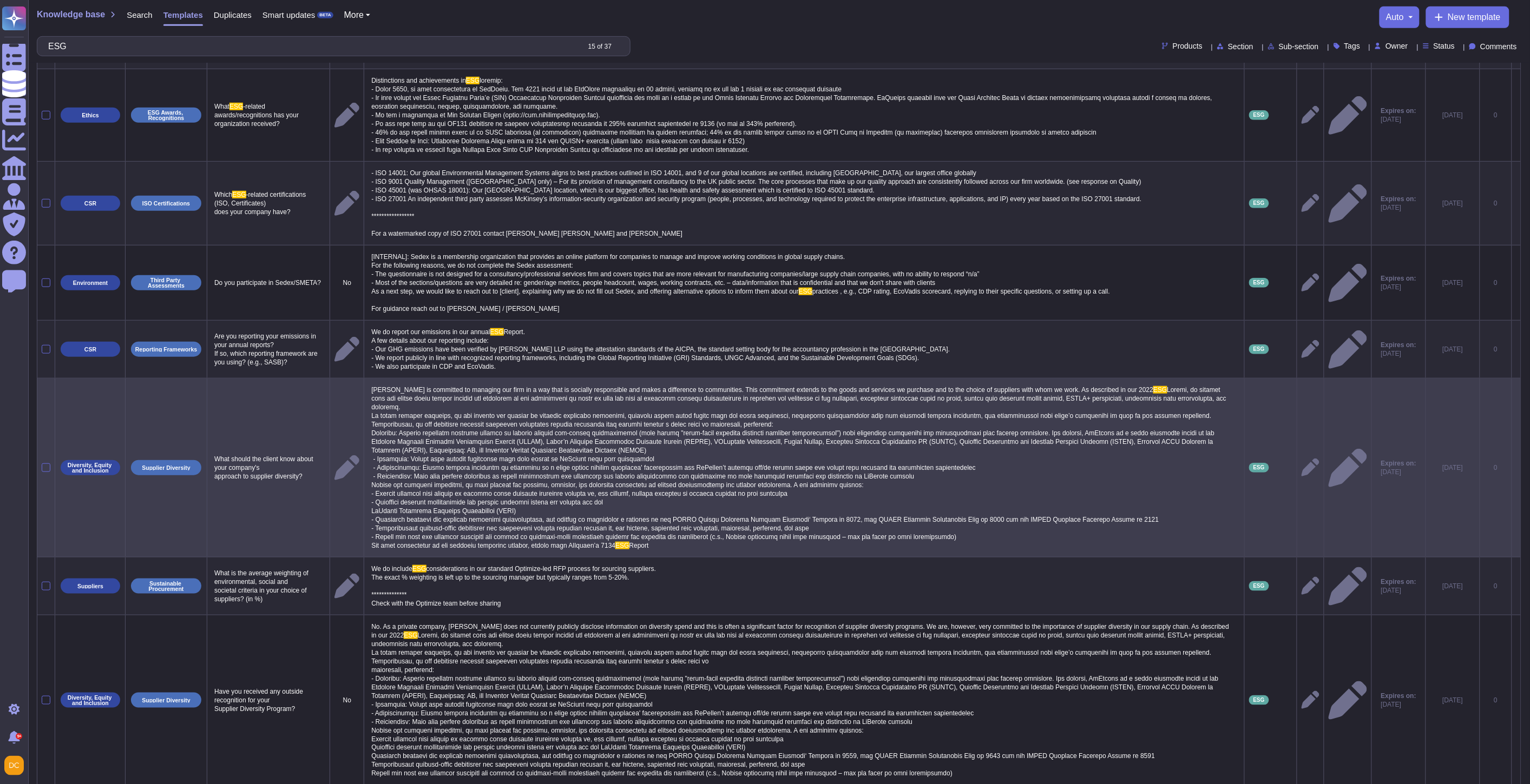
scroll to position [343, 0]
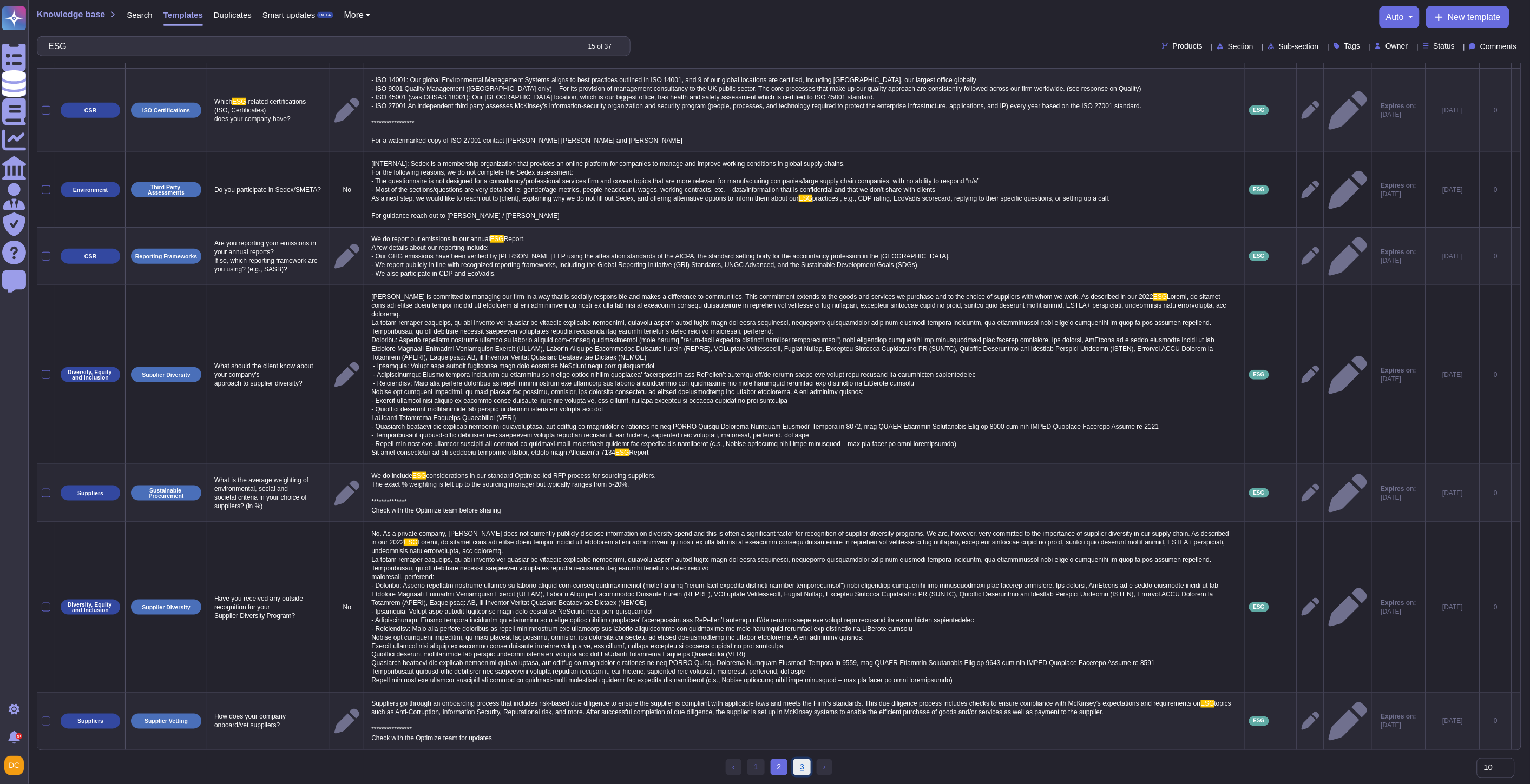
click at [797, 765] on link "3" at bounding box center [802, 767] width 17 height 16
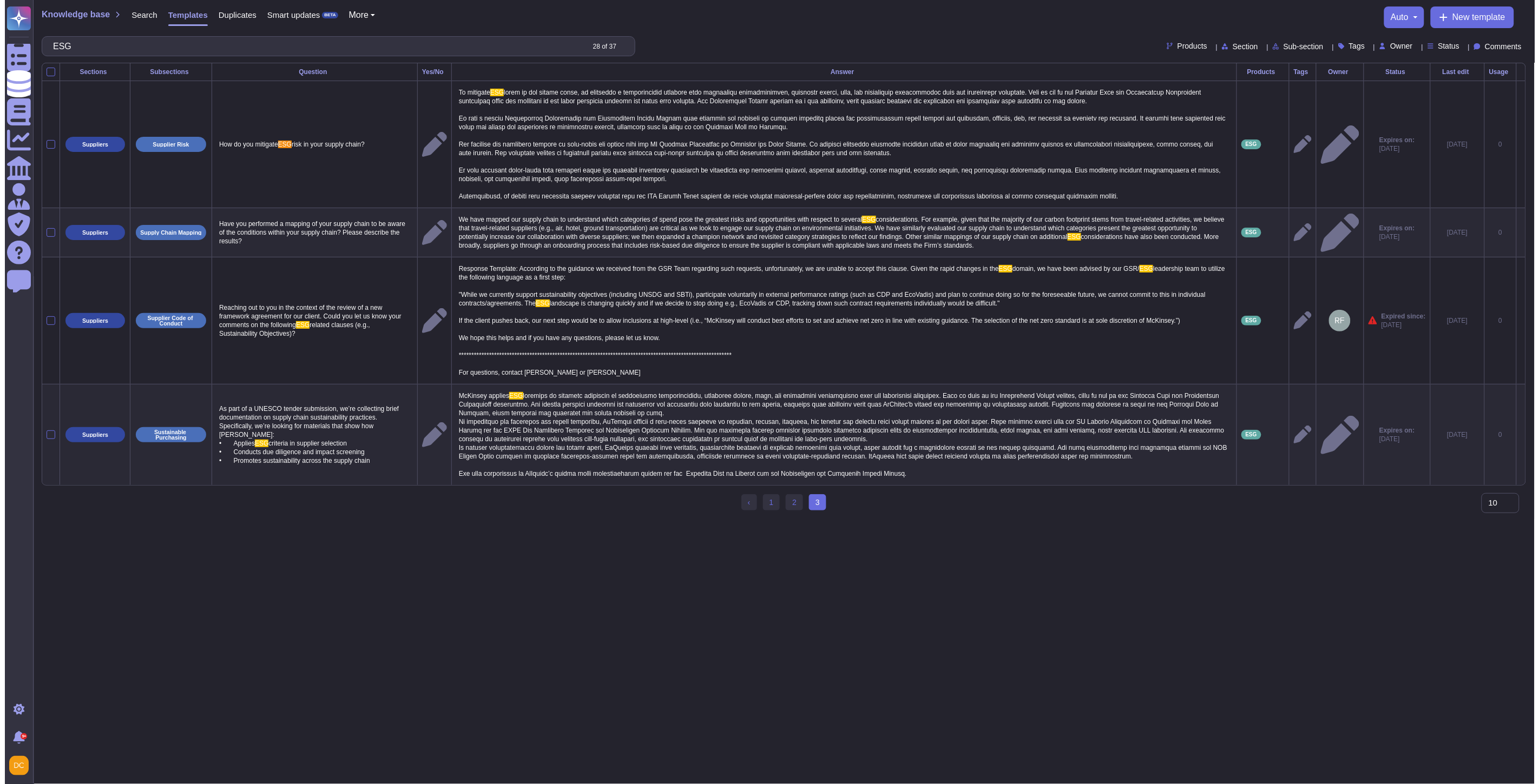
scroll to position [0, 0]
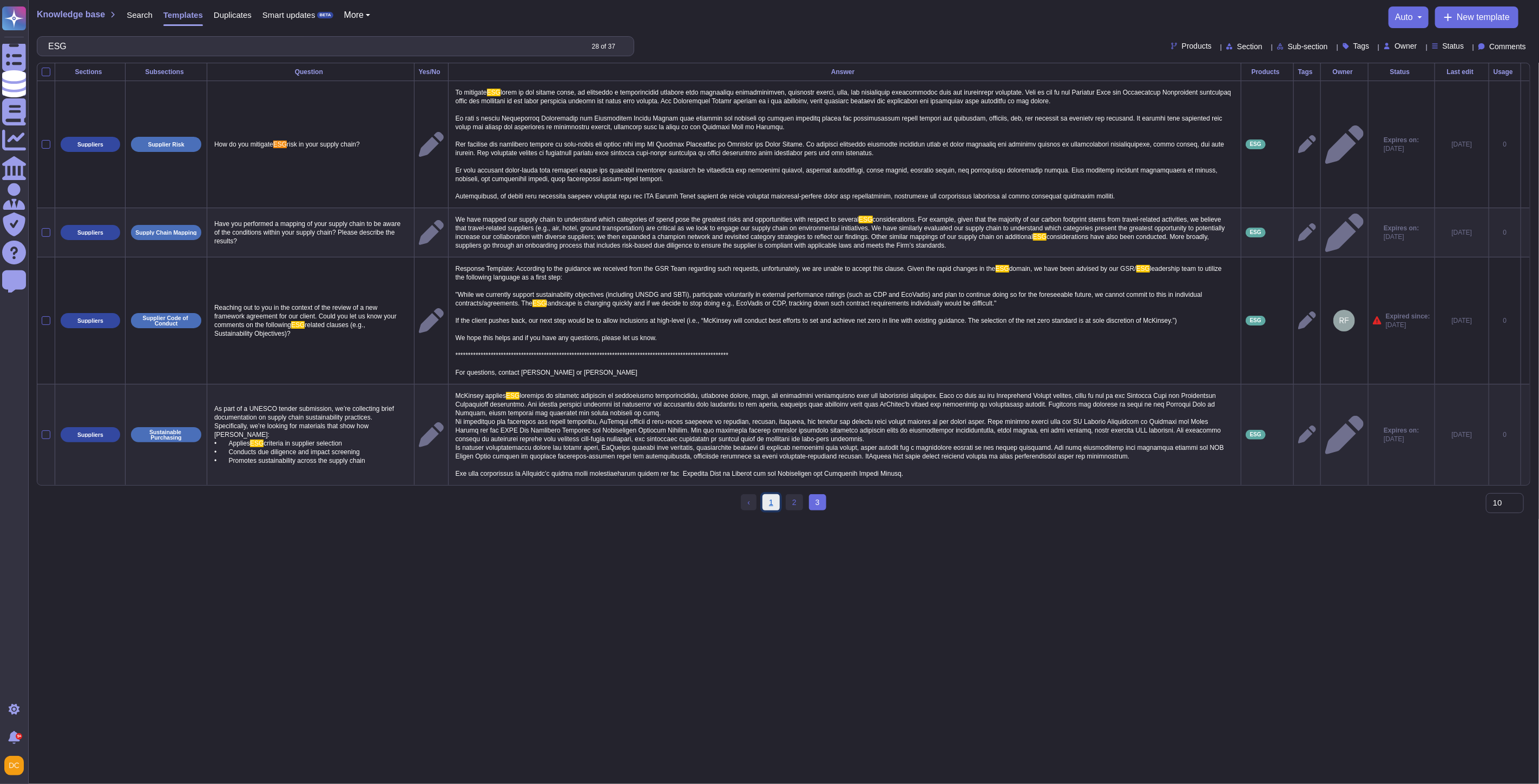
click at [772, 511] on link "1" at bounding box center [771, 502] width 17 height 16
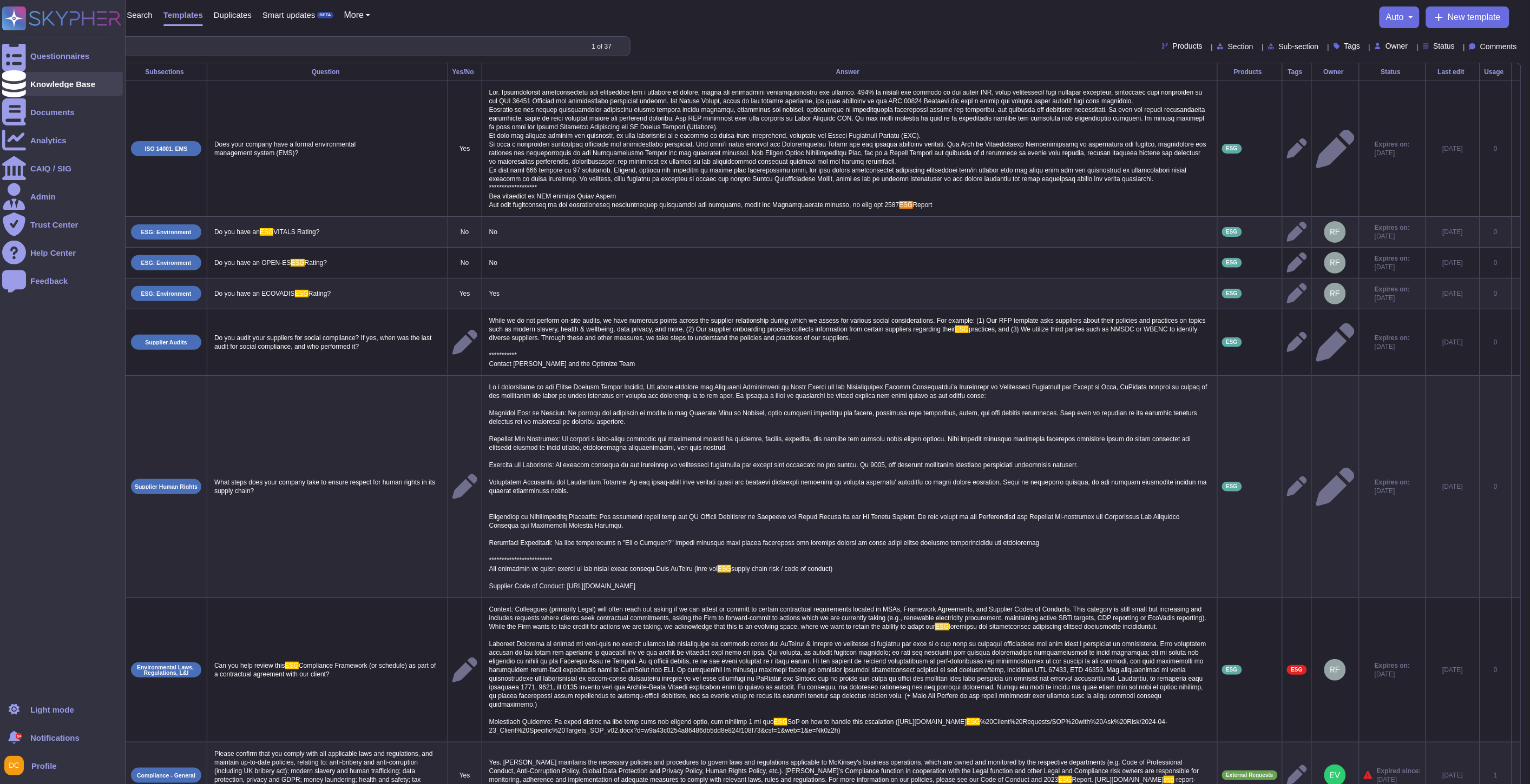
click at [42, 89] on div "Knowledge Base" at bounding box center [63, 84] width 121 height 24
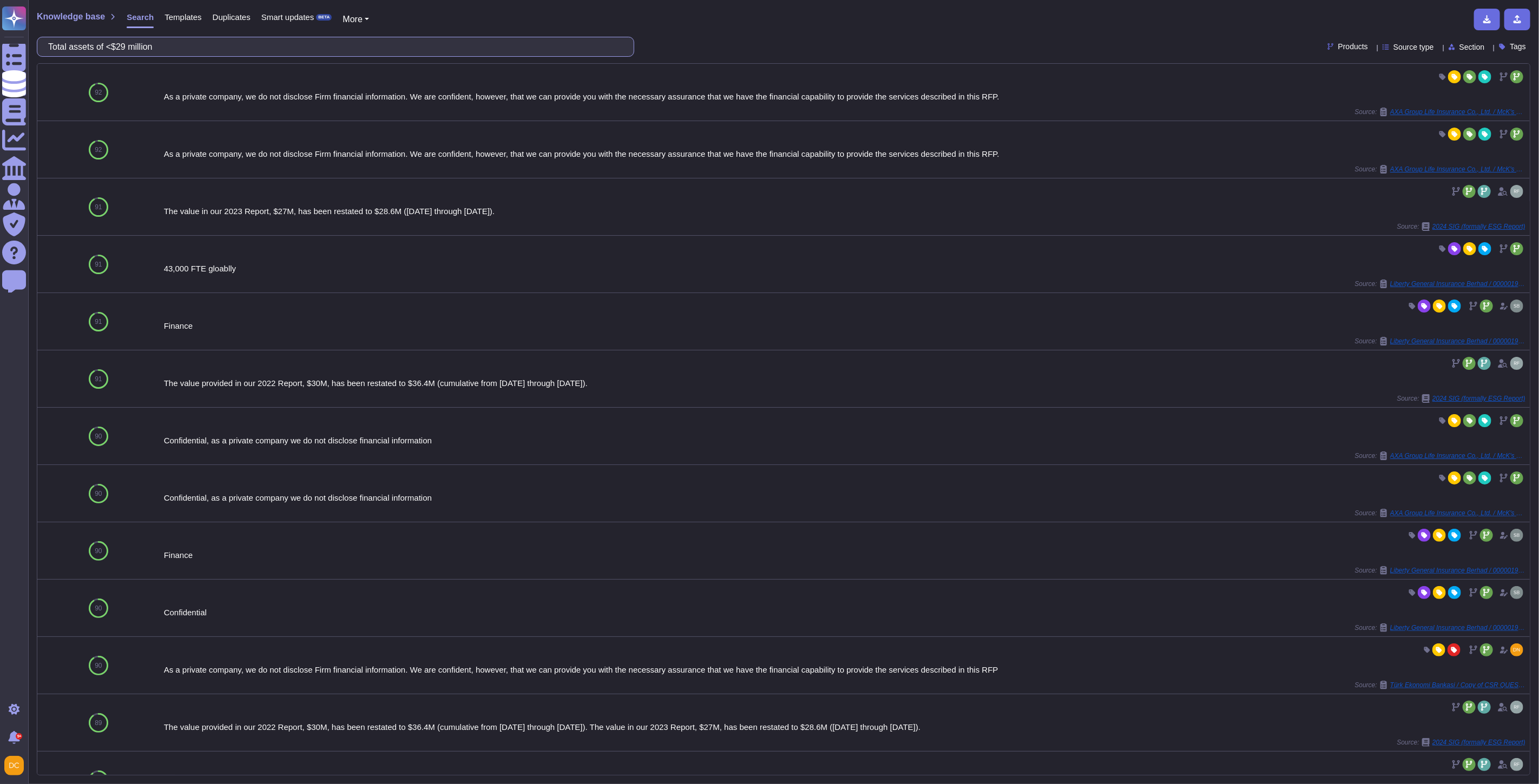
click at [133, 51] on input "Total assets of <$29 million" at bounding box center [333, 47] width 580 height 19
paste input "ASRS"
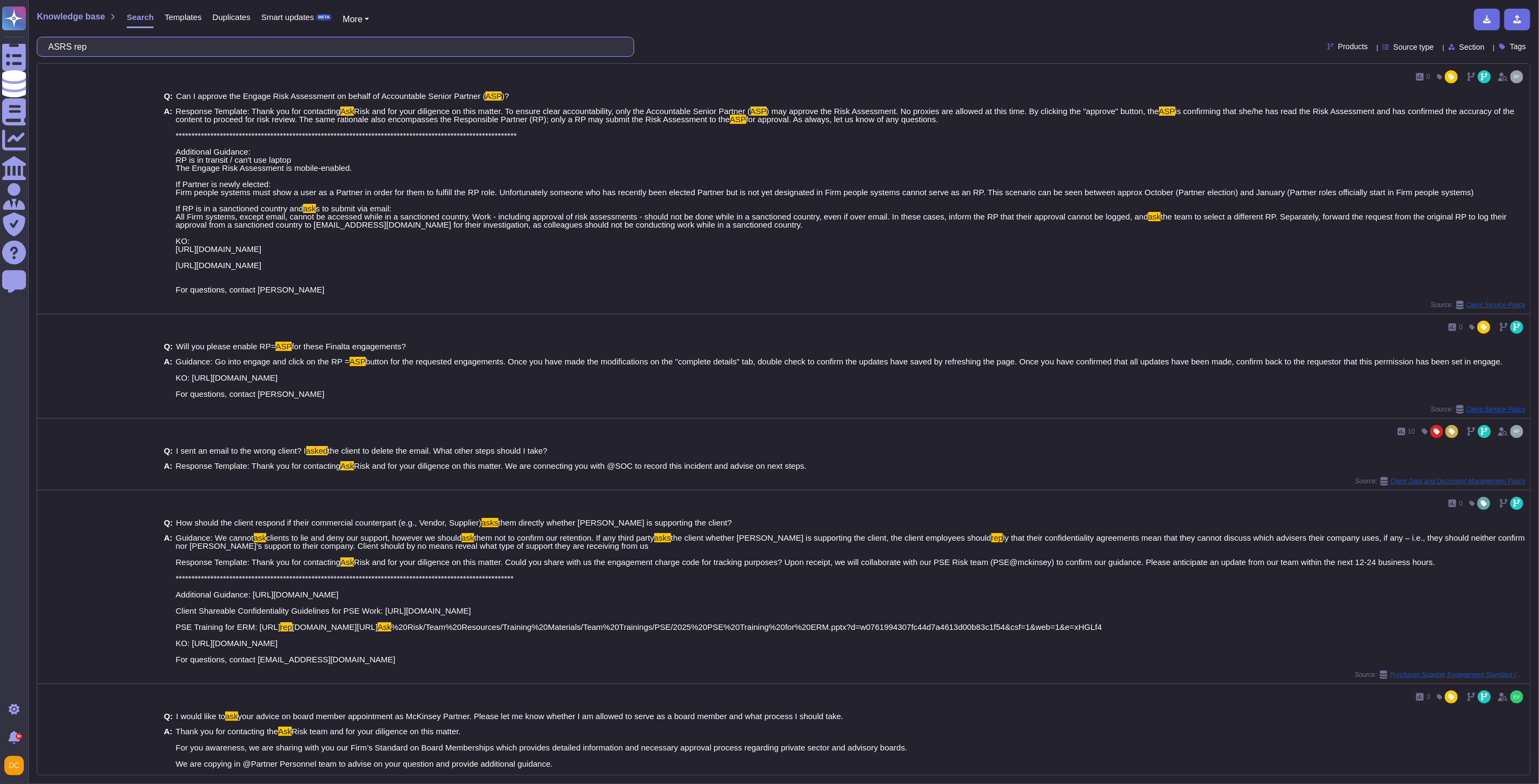
click at [88, 44] on input "ASRS rep" at bounding box center [333, 47] width 580 height 19
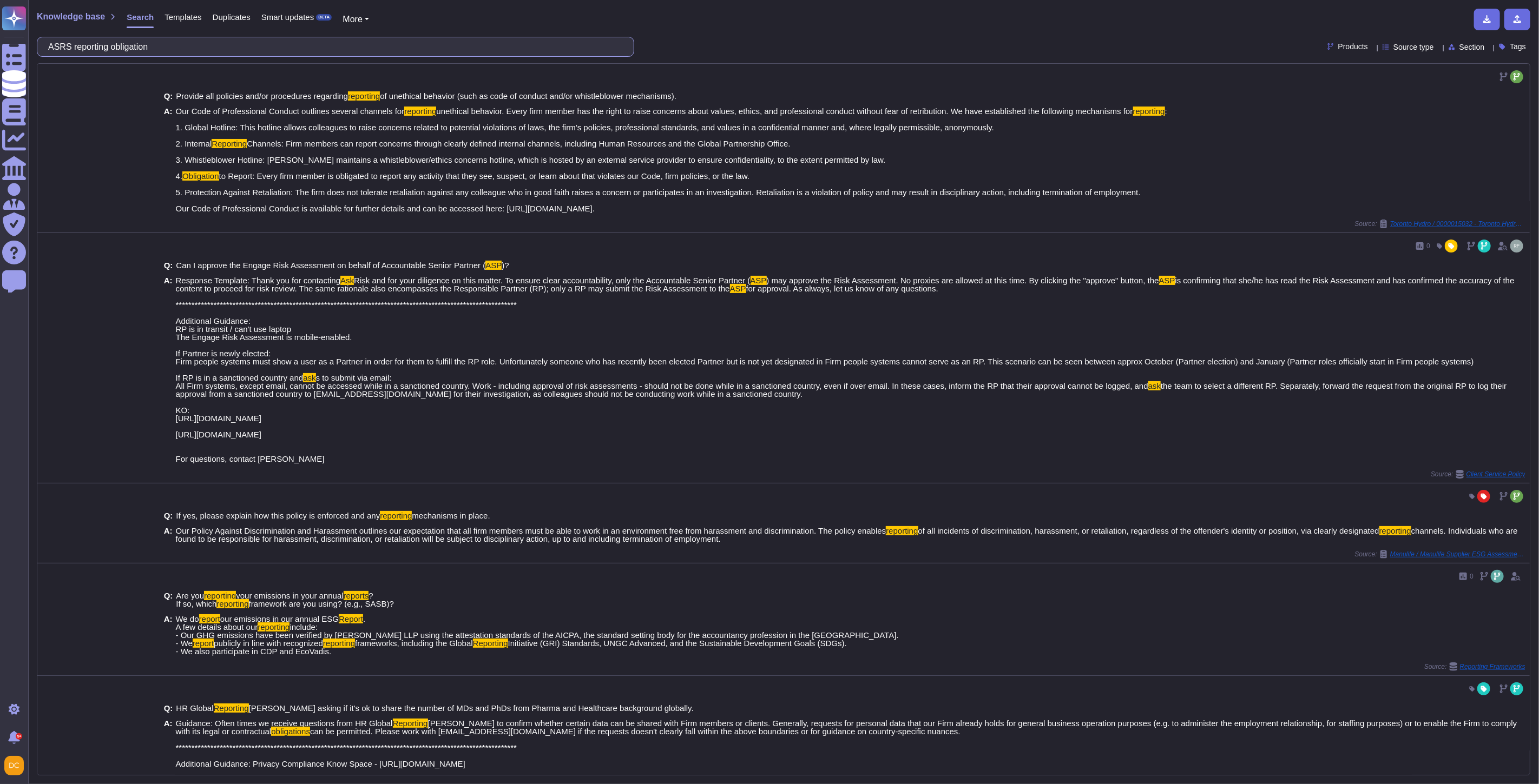
click at [66, 49] on input "ASRS reporting obligation" at bounding box center [333, 47] width 580 height 19
type input "ASRS reporting obligation"
